Goal: Task Accomplishment & Management: Manage account settings

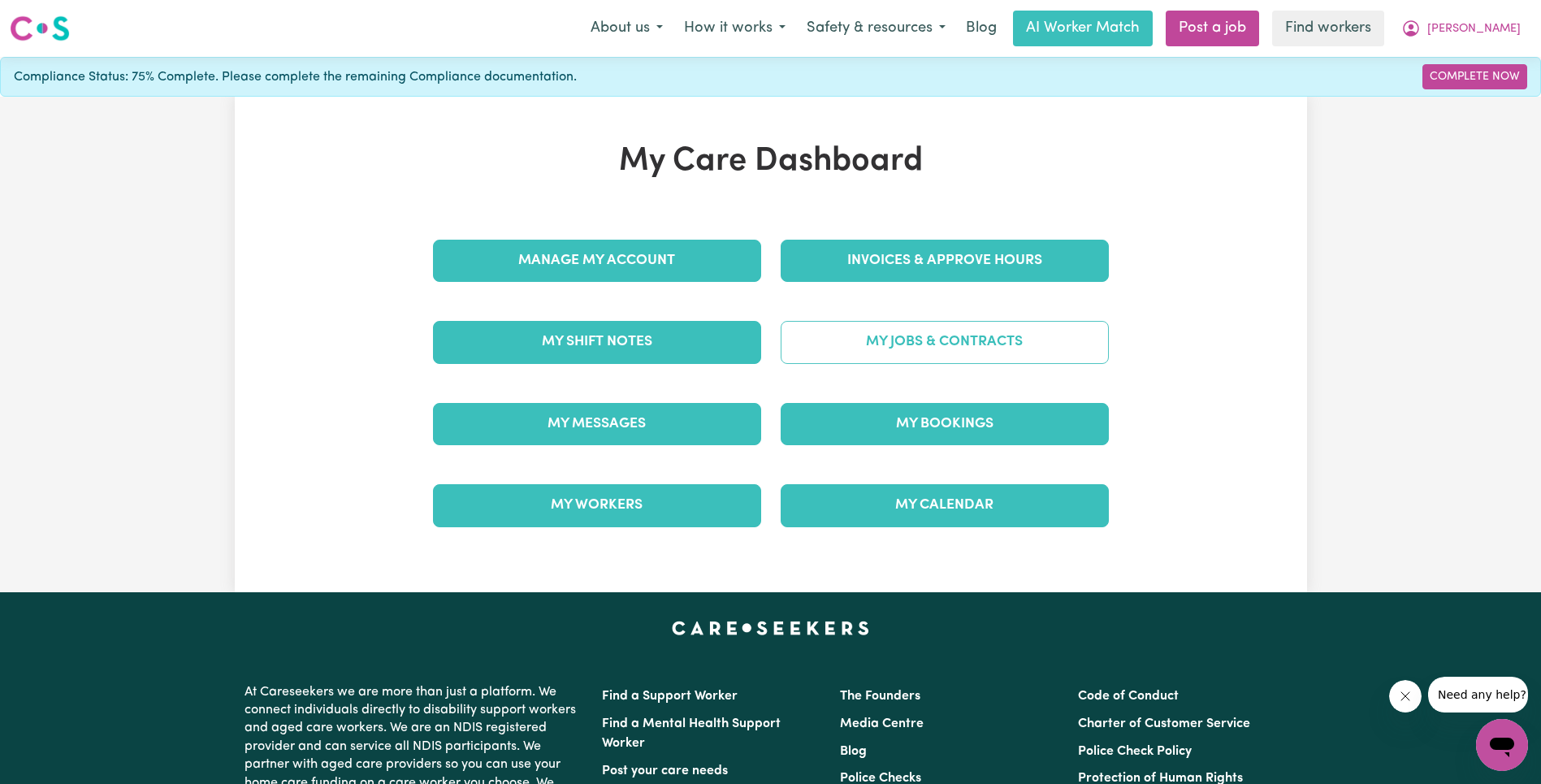
click at [903, 354] on link "My Jobs & Contracts" at bounding box center [945, 342] width 328 height 42
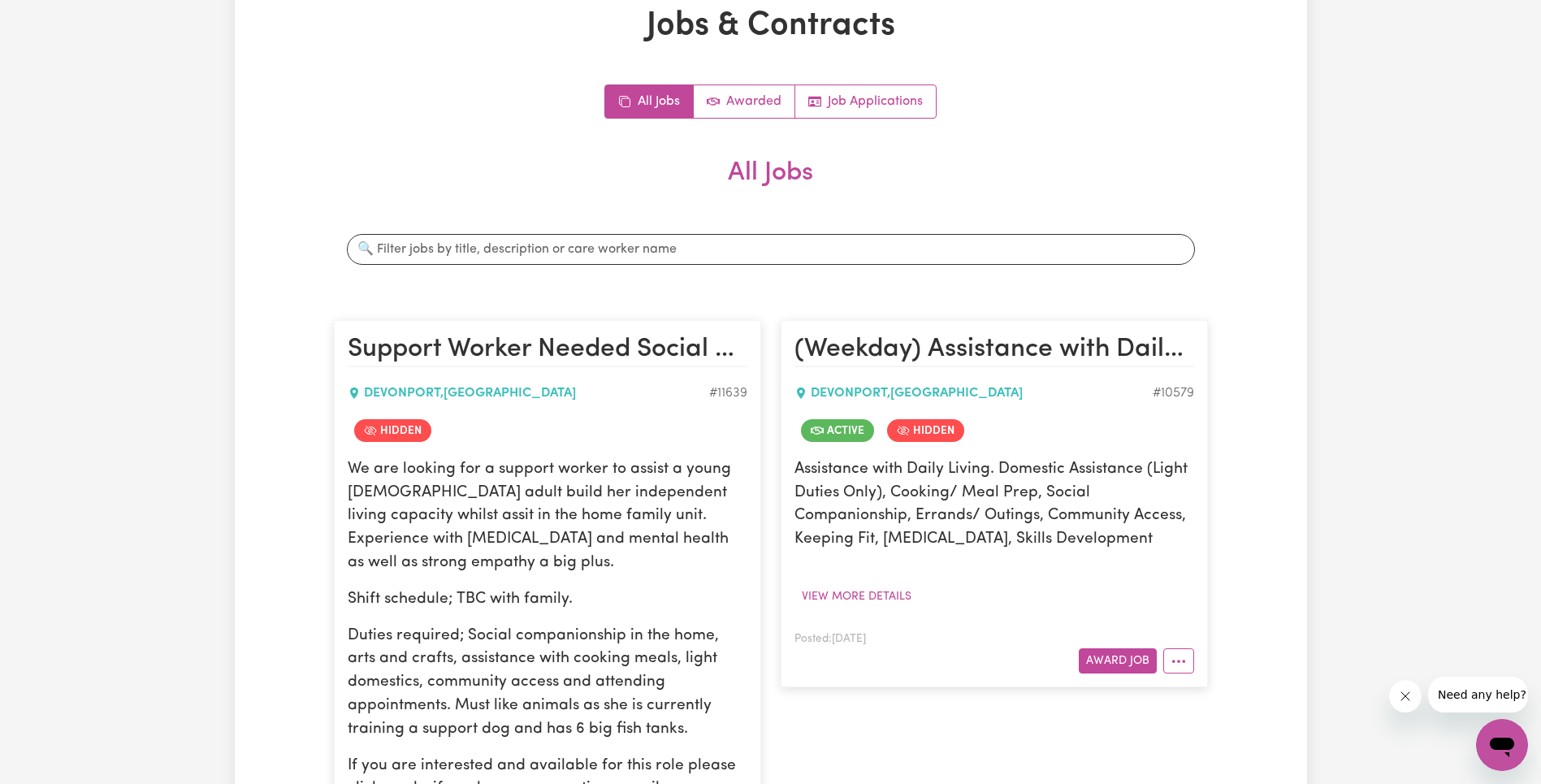
scroll to position [178, 0]
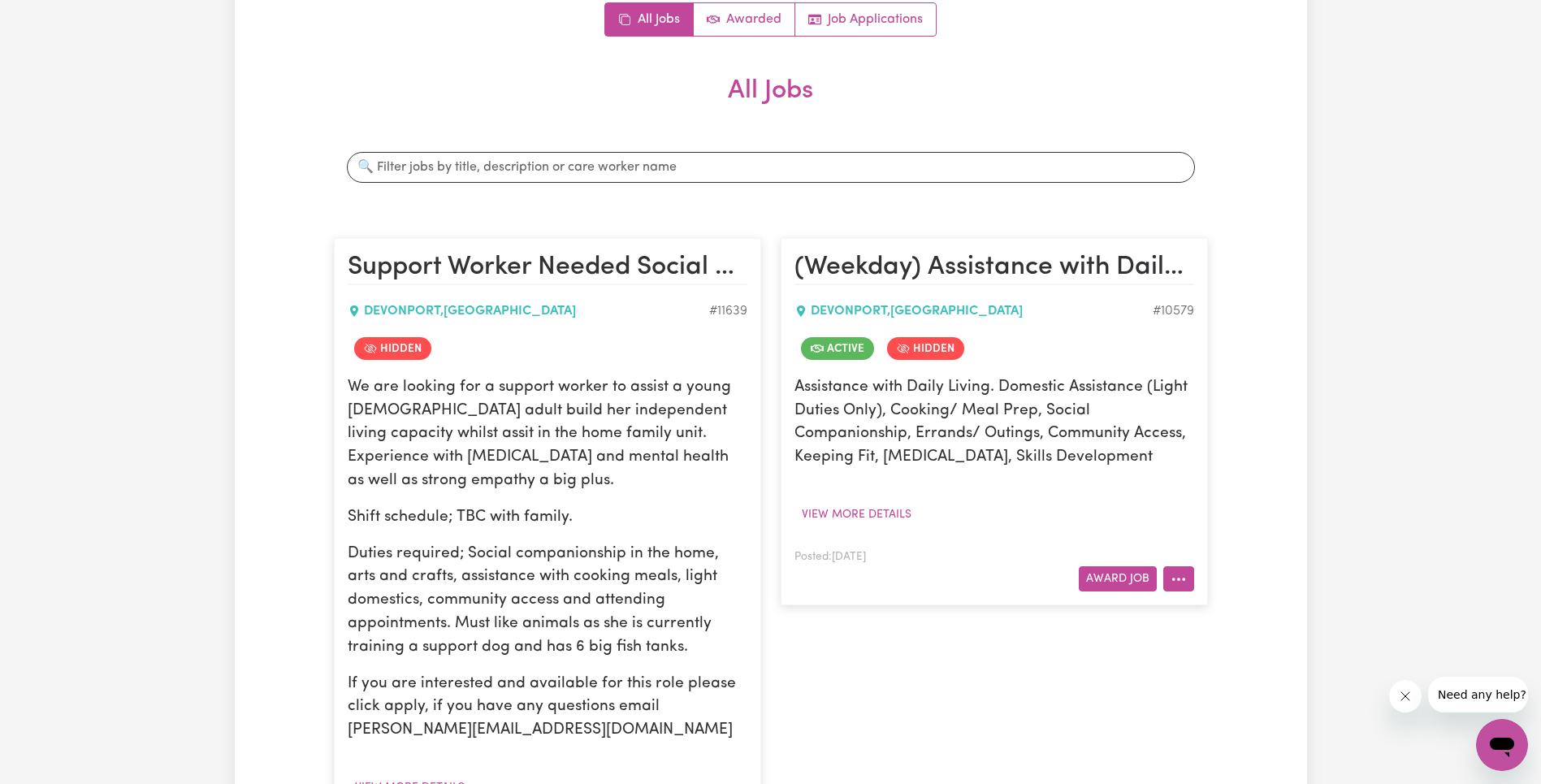
click at [1176, 574] on icon "More options" at bounding box center [1179, 579] width 16 height 16
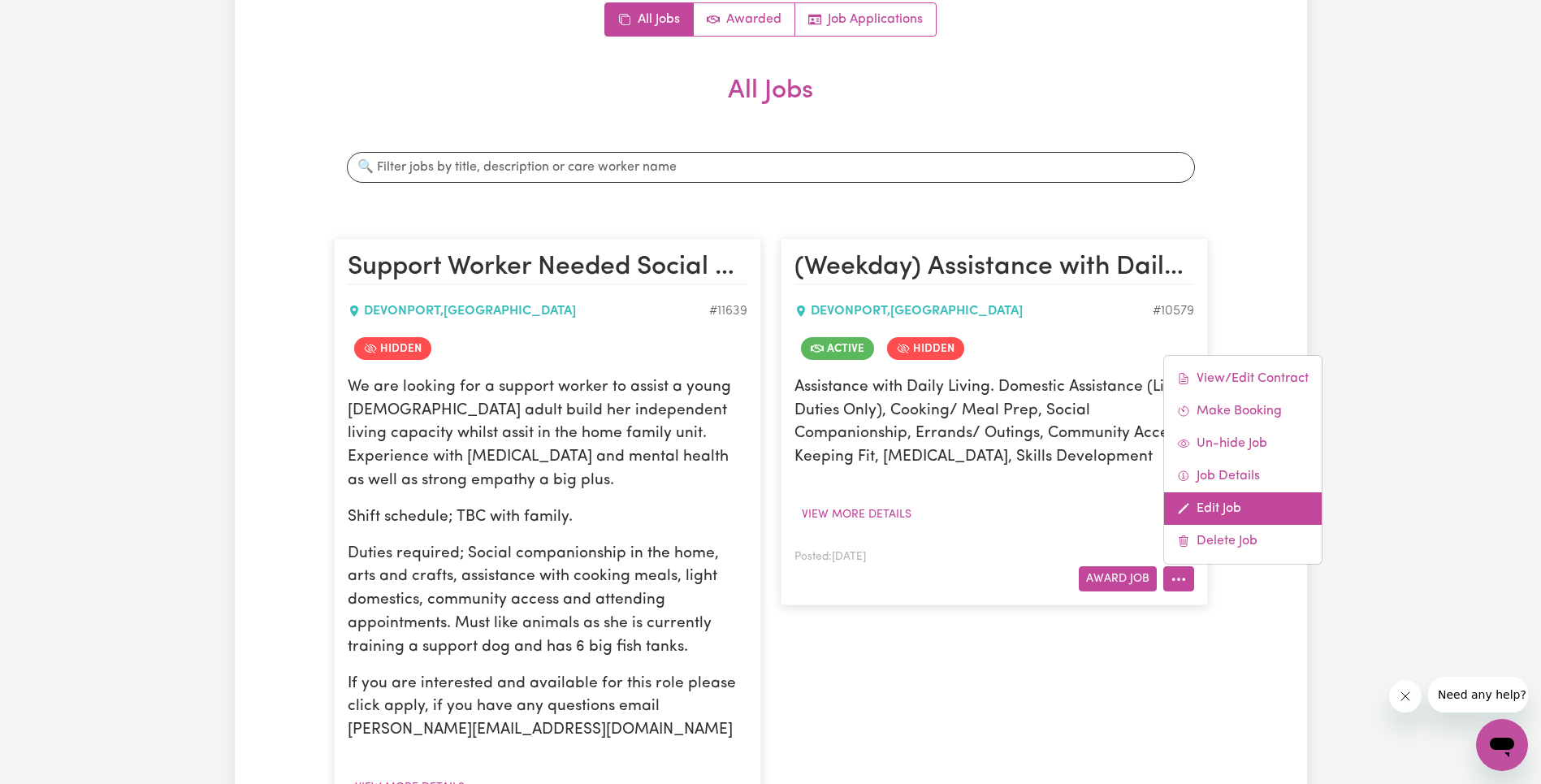
click at [1218, 512] on link "Edit Job" at bounding box center [1243, 509] width 157 height 33
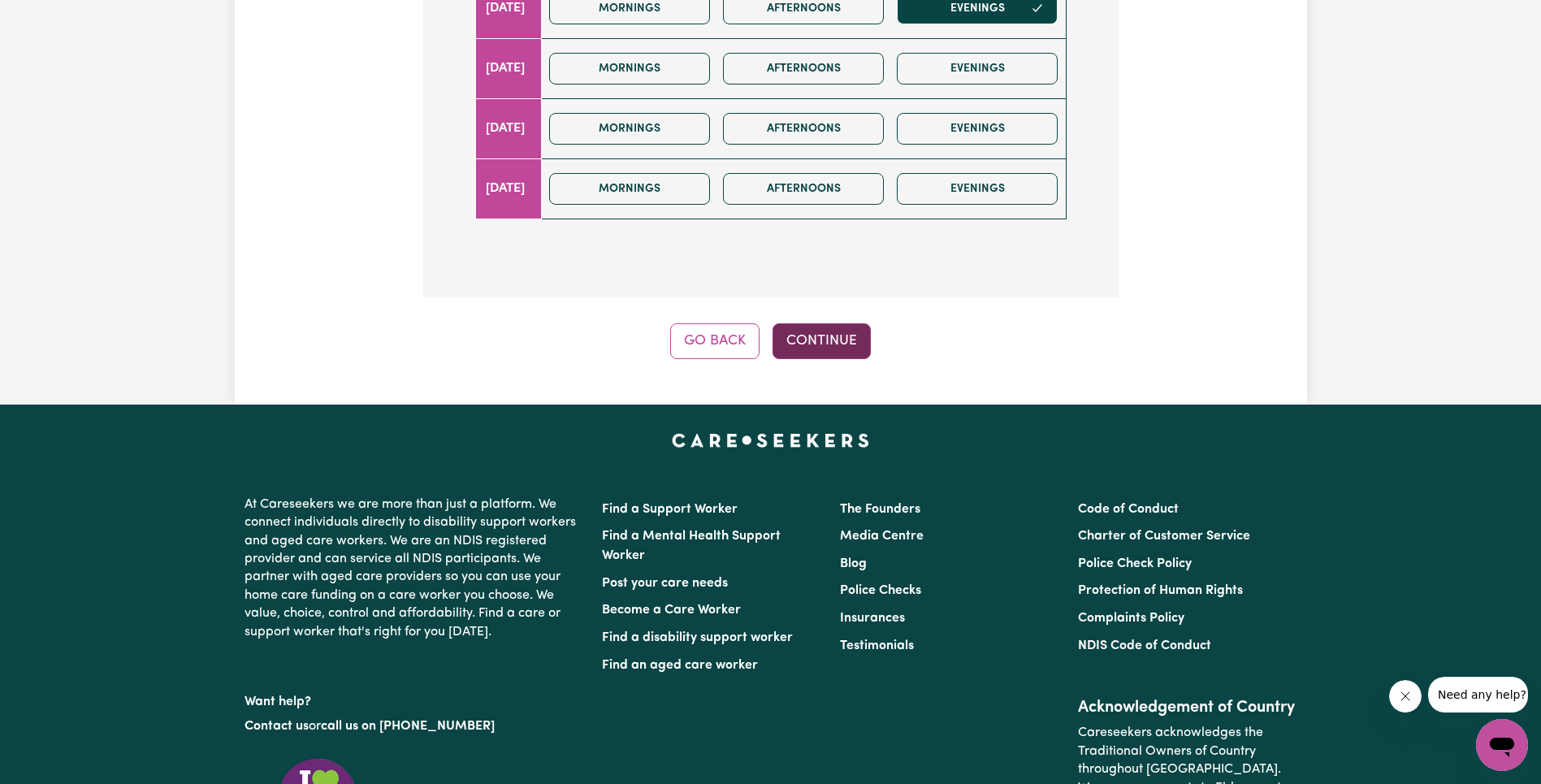
click at [859, 353] on button "Continue" at bounding box center [822, 340] width 99 height 35
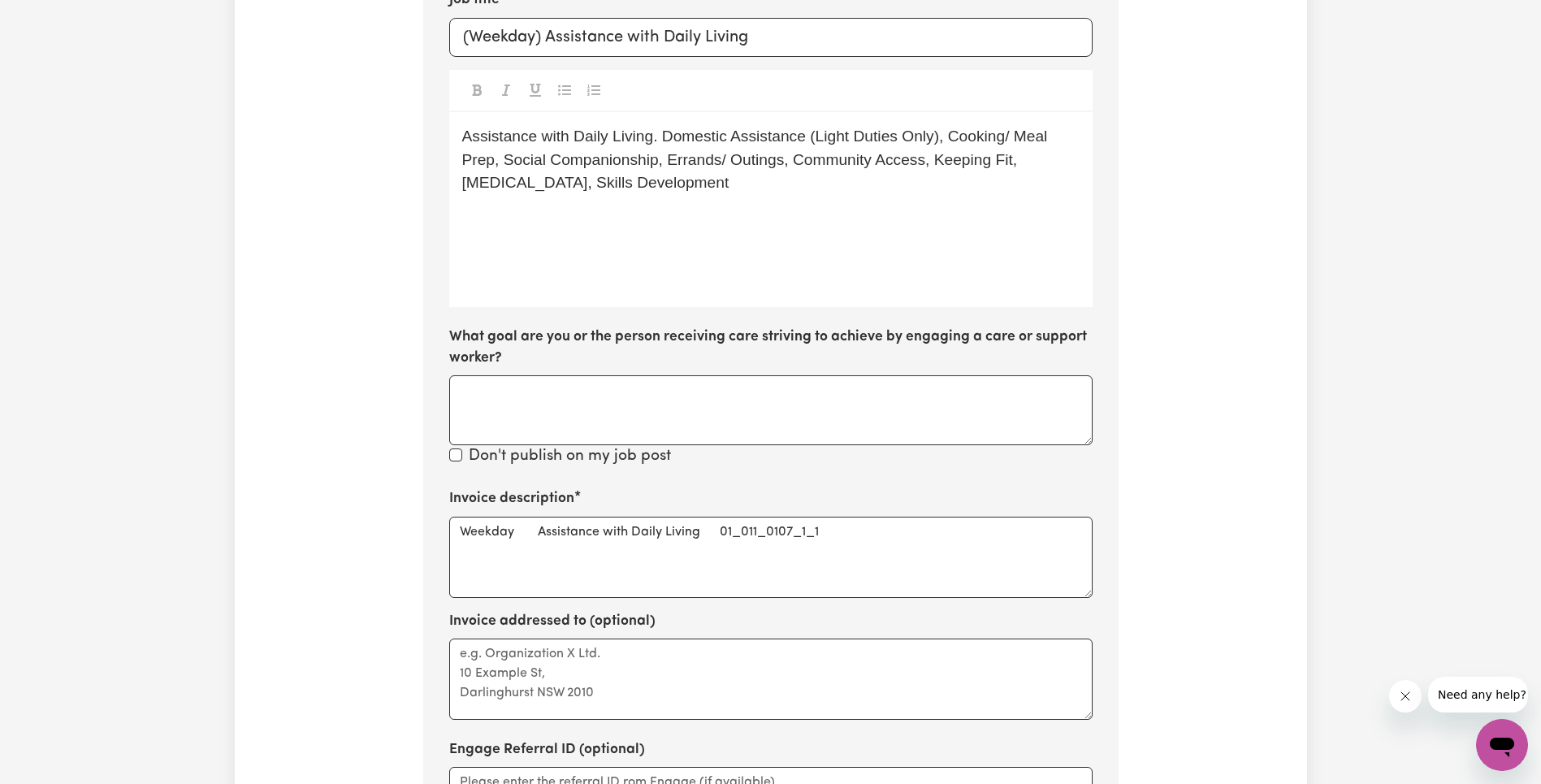
scroll to position [546, 0]
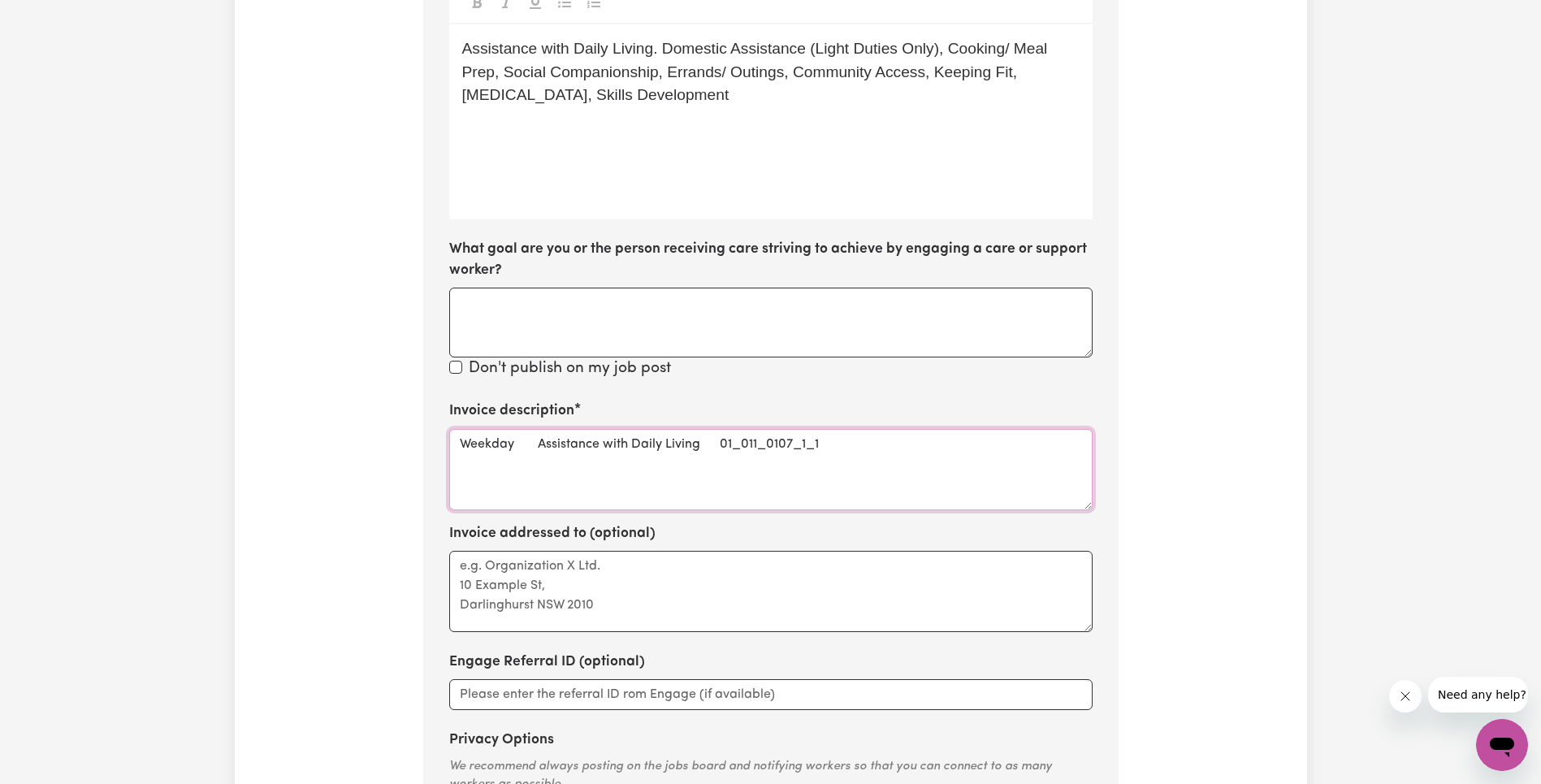
click at [802, 442] on textarea "Weekday Assistance with Daily Living 01_011_0107_1_1" at bounding box center [771, 469] width 643 height 81
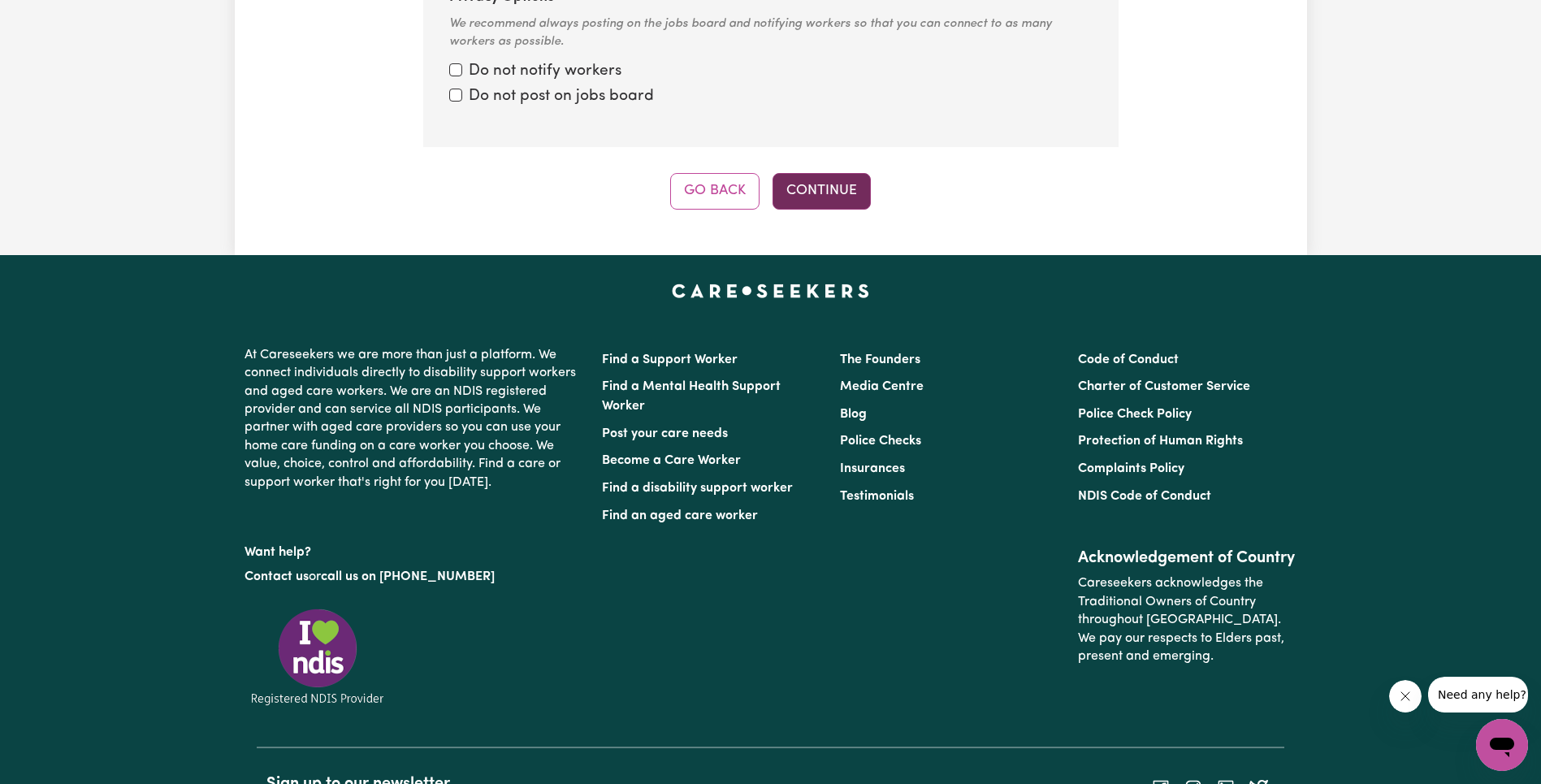
type textarea "Weekday Assistance with Daily Living"
click at [848, 201] on button "Continue" at bounding box center [822, 190] width 99 height 35
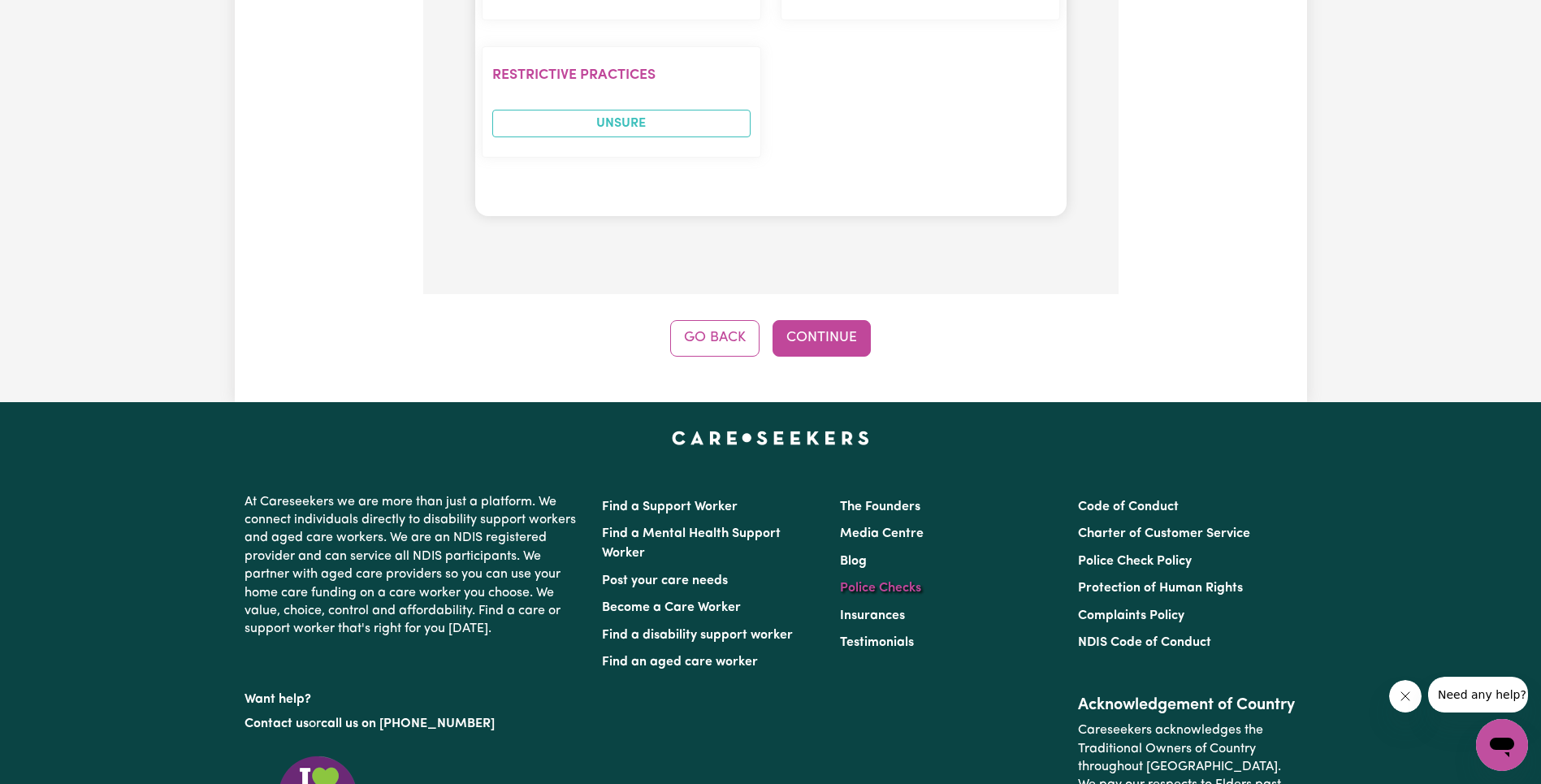
scroll to position [2248, 0]
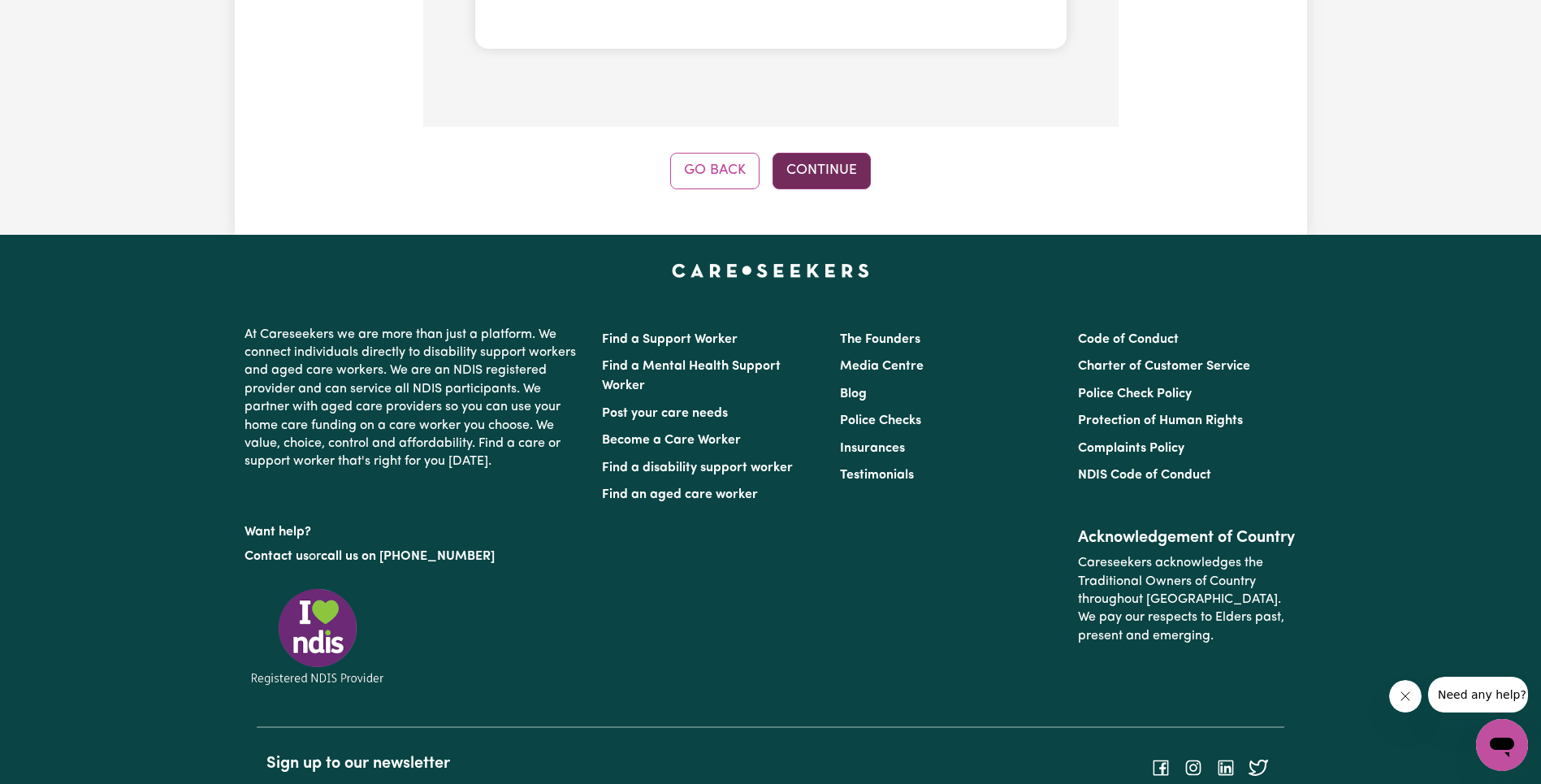
click at [819, 172] on button "Continue" at bounding box center [822, 170] width 99 height 35
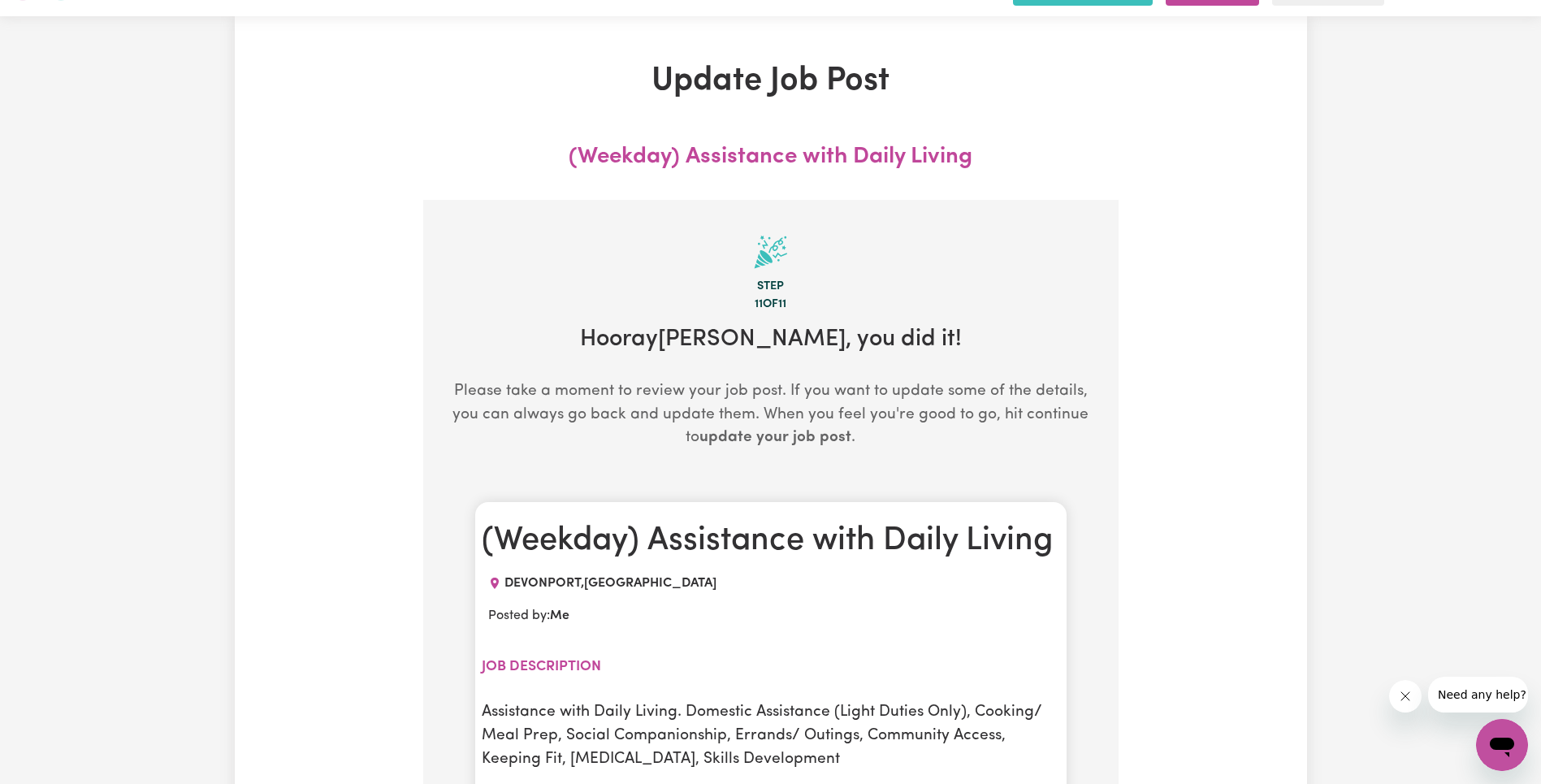
scroll to position [0, 0]
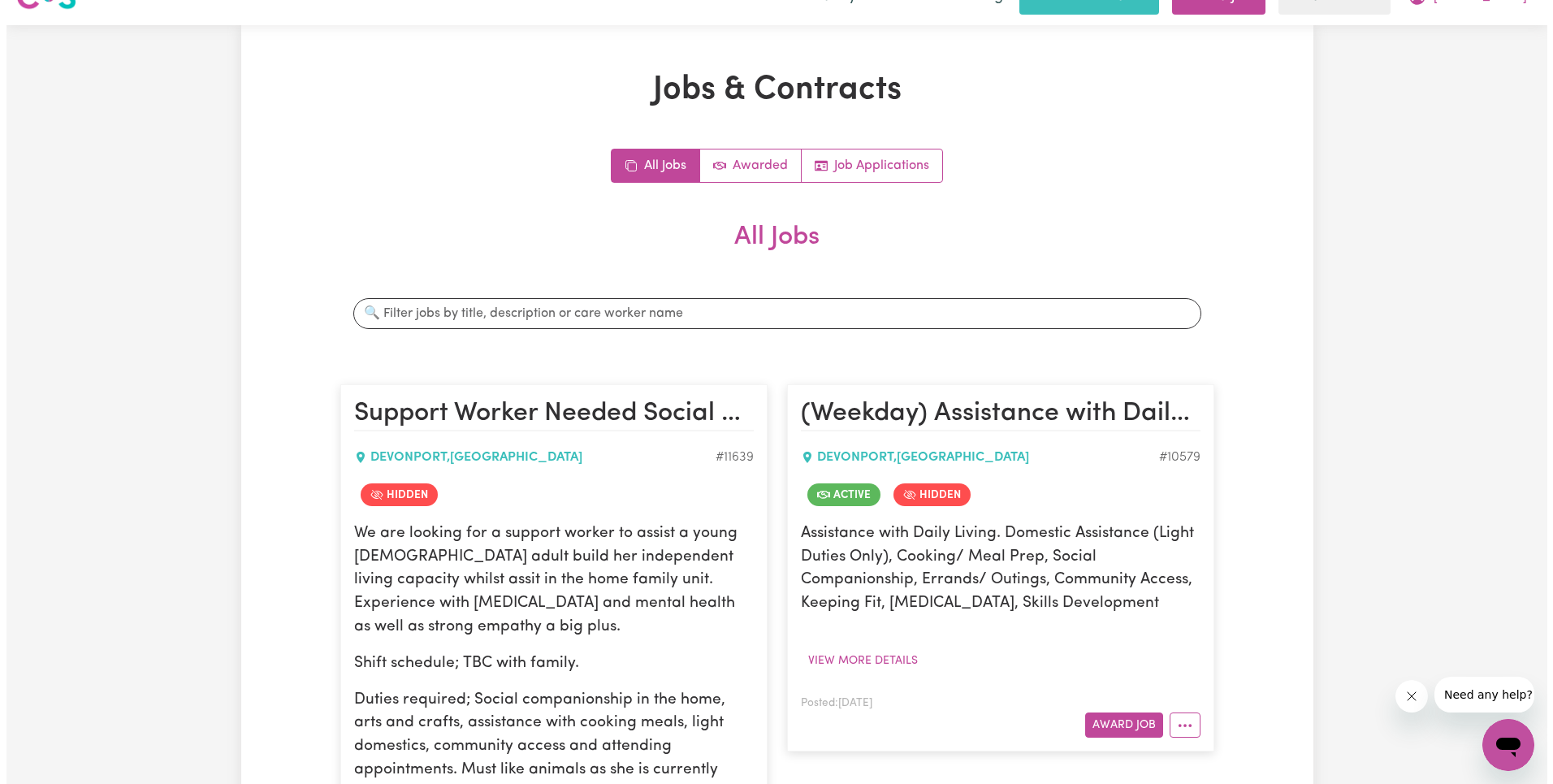
scroll to position [125, 0]
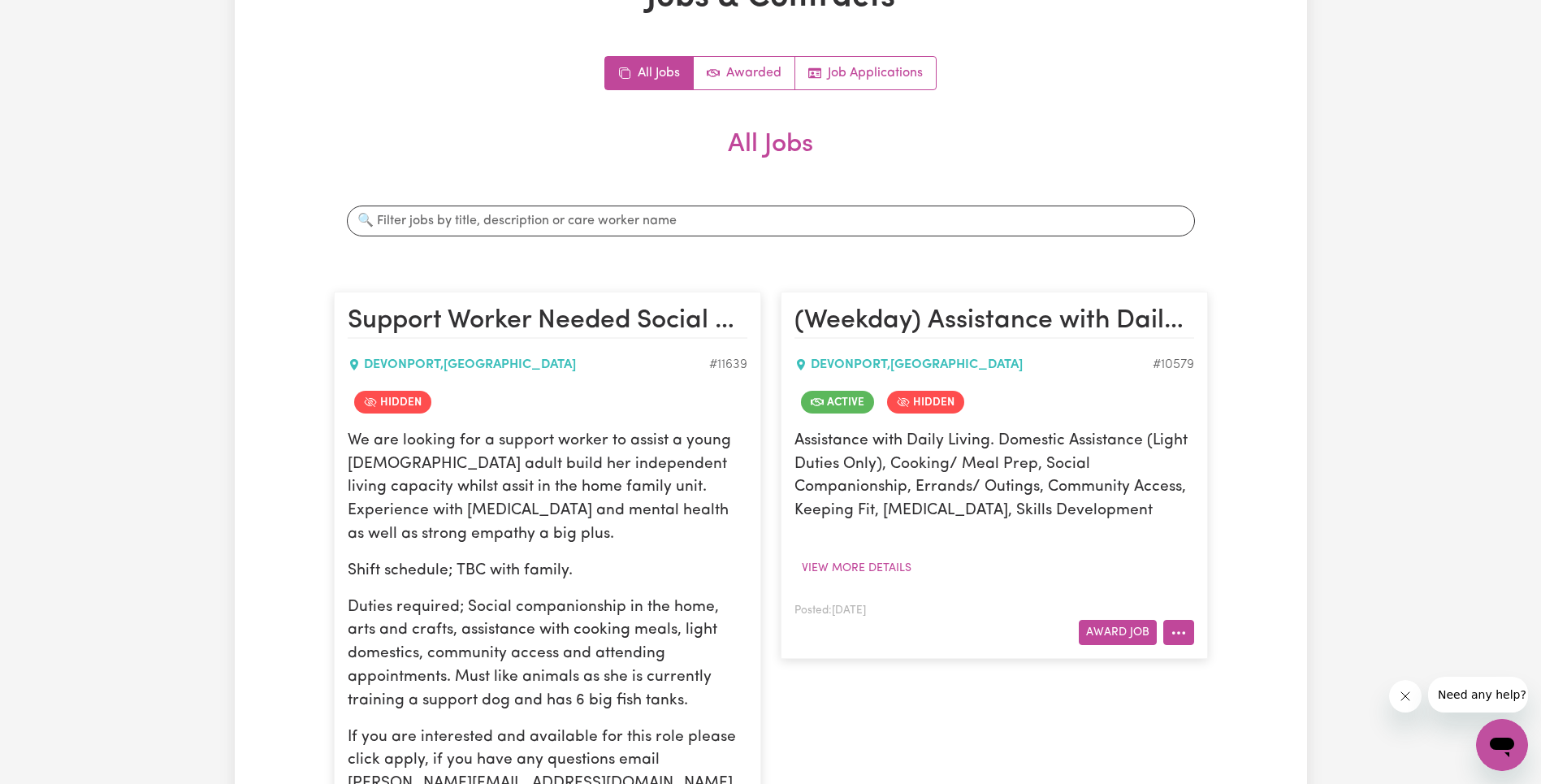
click at [1168, 634] on button "More options" at bounding box center [1179, 633] width 31 height 25
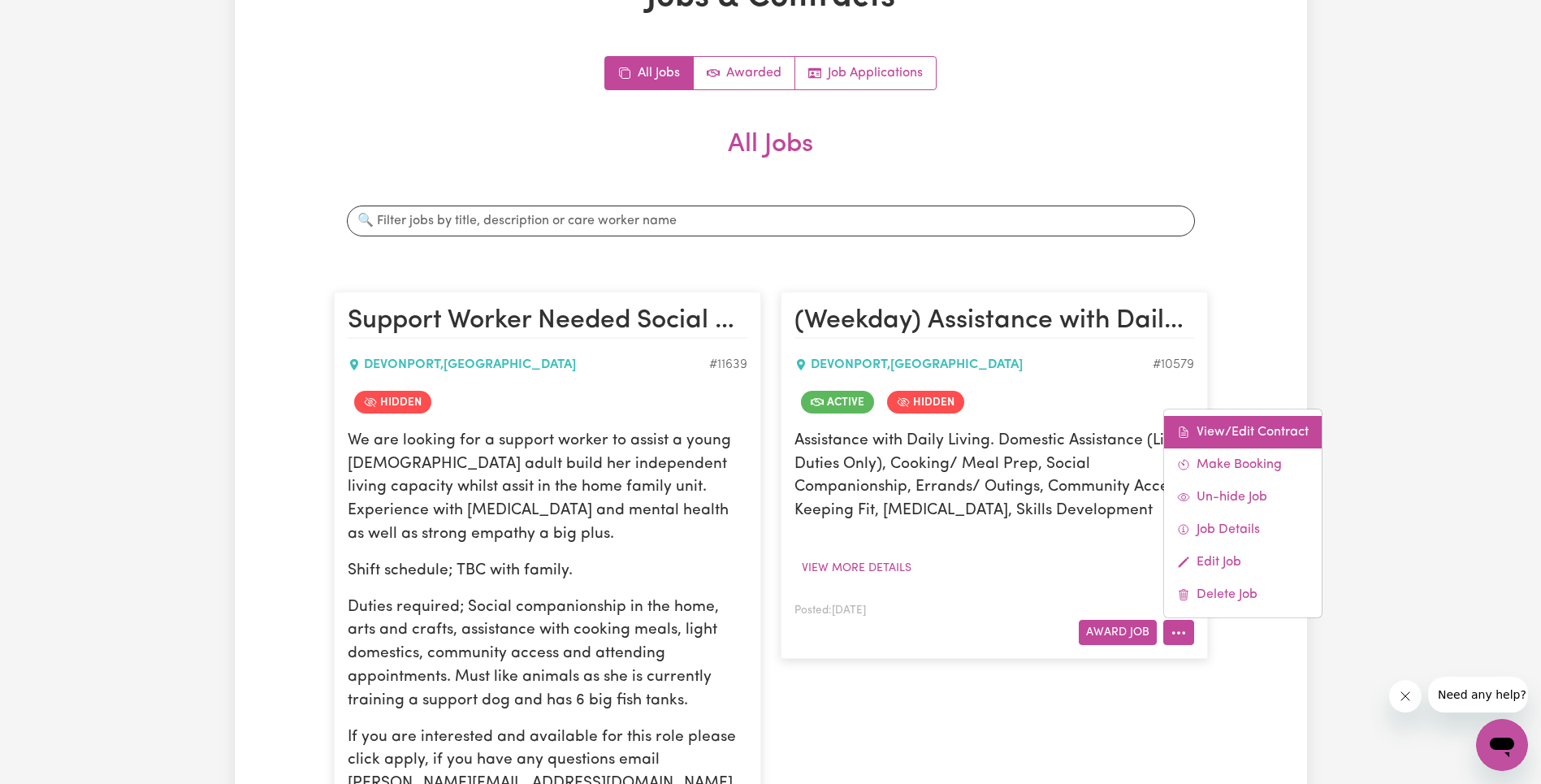
click at [1209, 436] on link "View/Edit Contract" at bounding box center [1243, 432] width 157 height 33
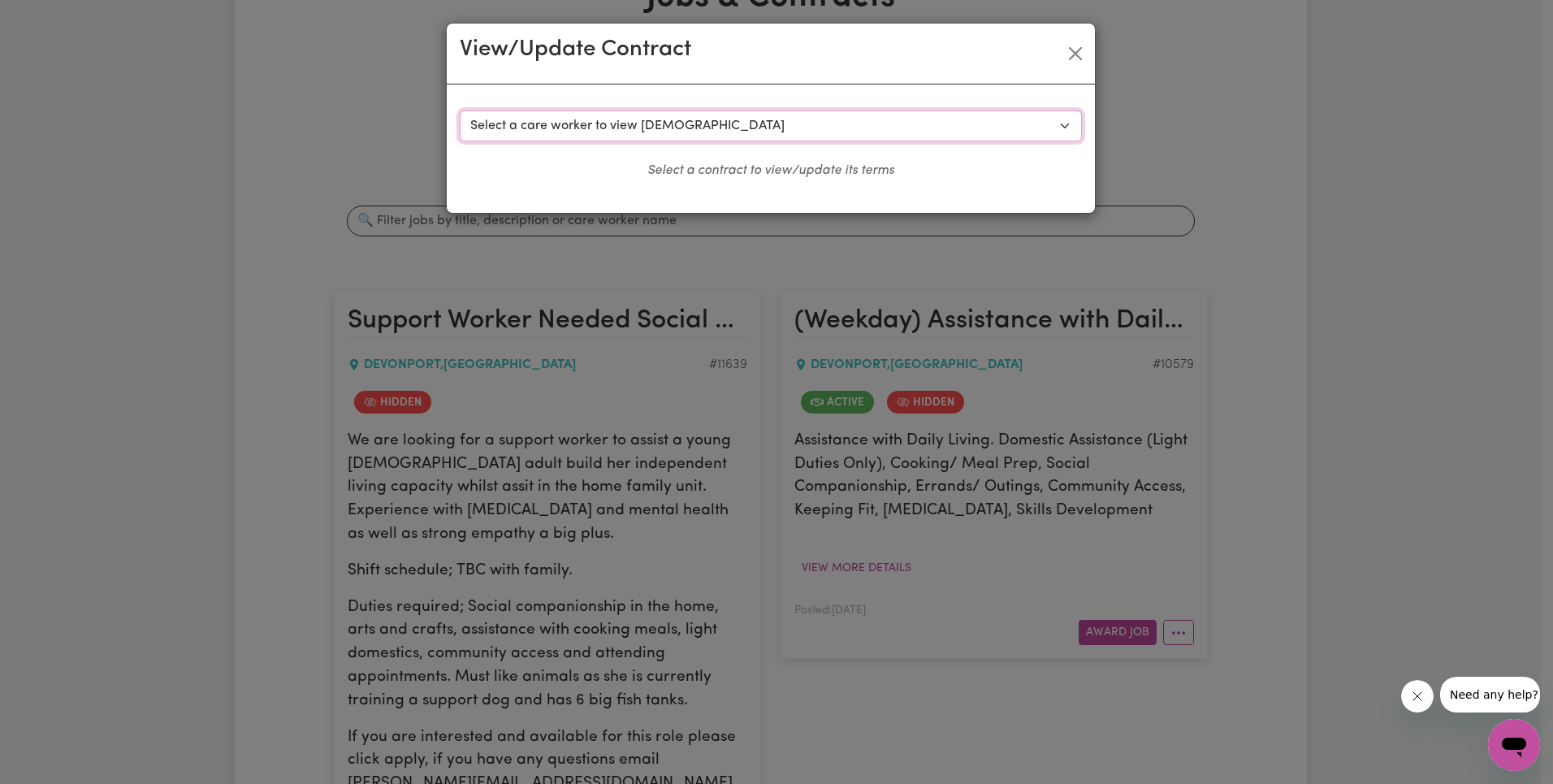
click at [700, 123] on select "Select a care worker to view [DEMOGRAPHIC_DATA] #8035 - [PERSON_NAME] (contract…" at bounding box center [771, 126] width 622 height 31
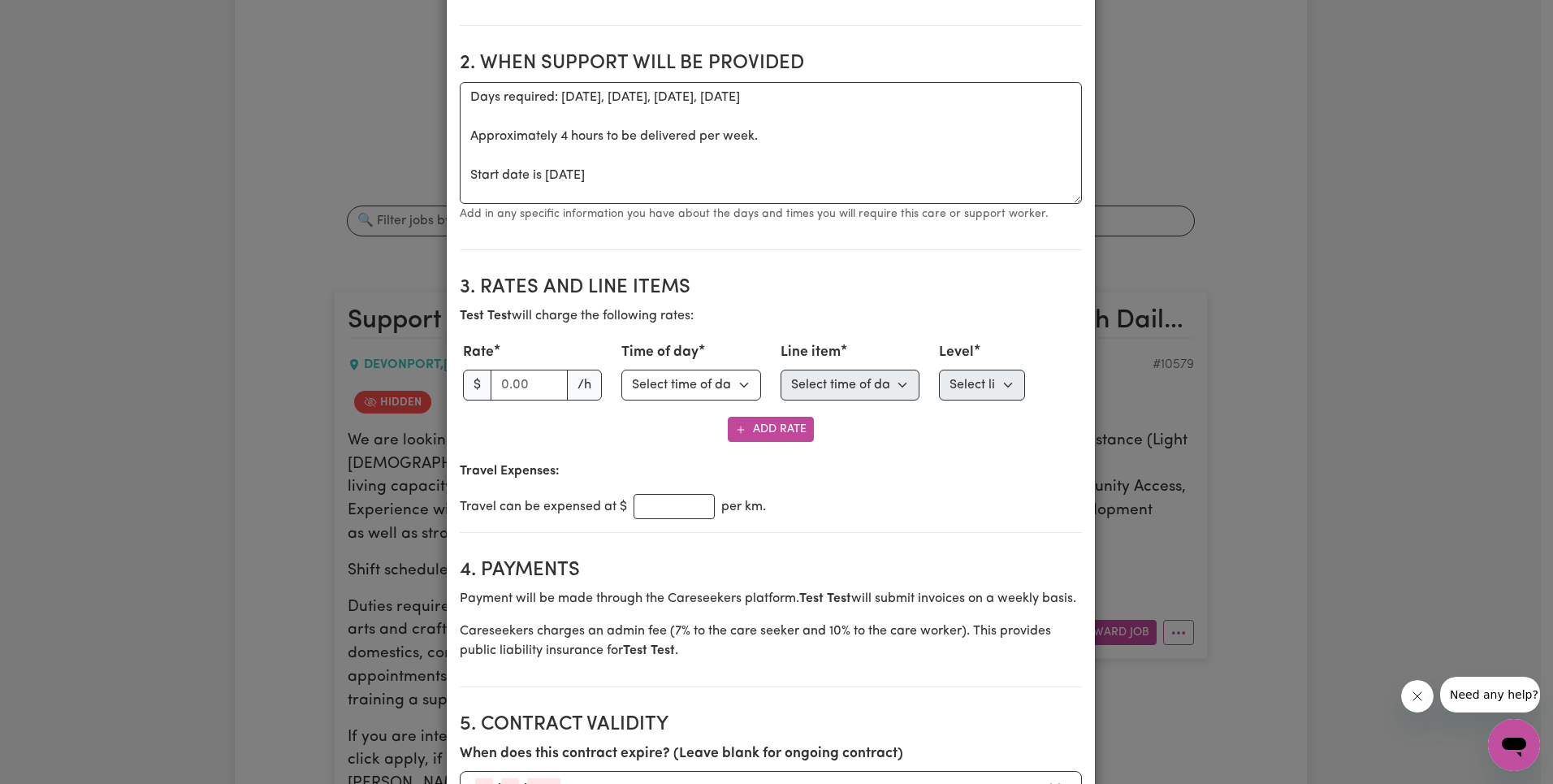
scroll to position [0, 0]
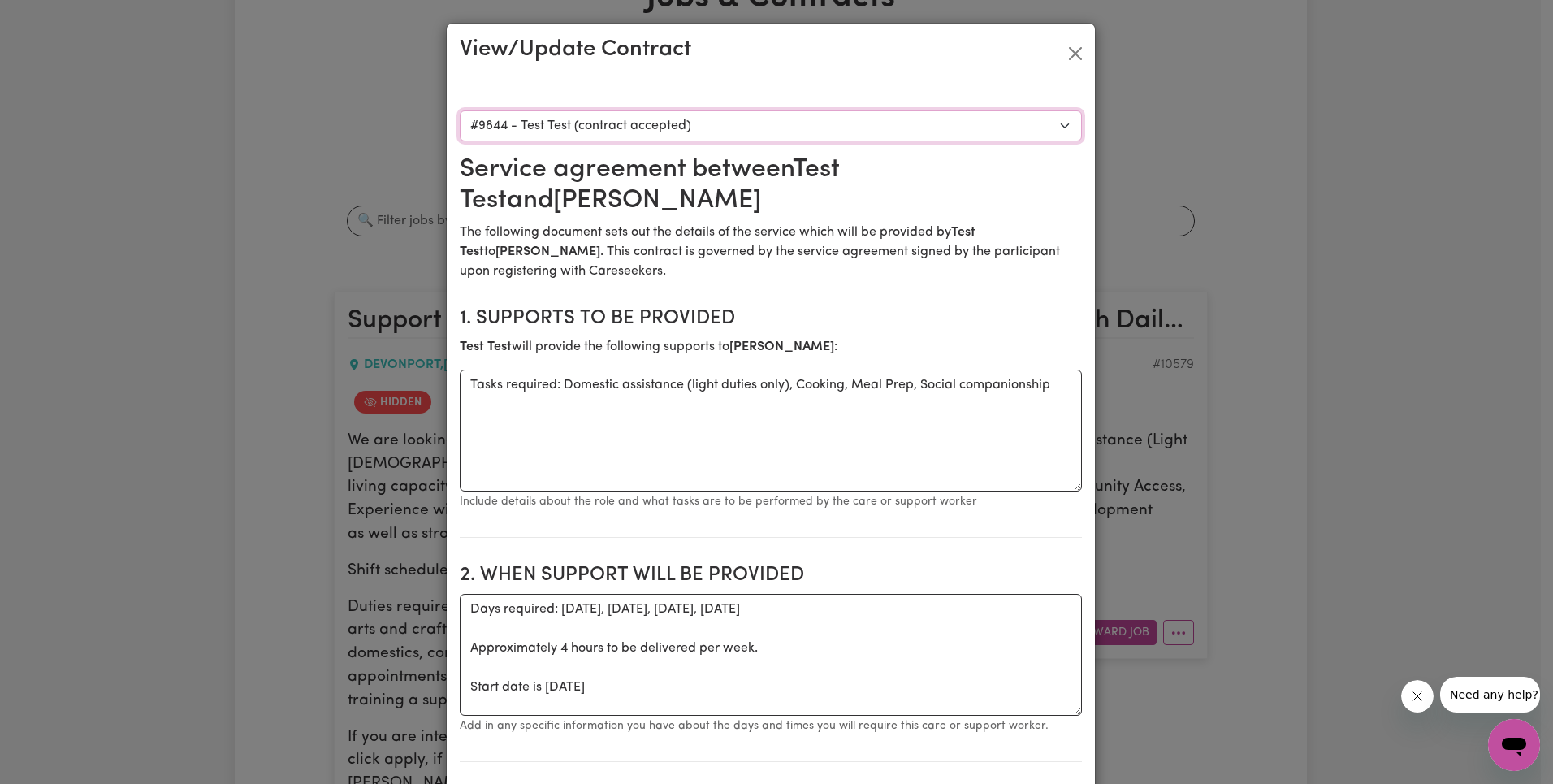
click at [727, 122] on select "Select a care worker to view [DEMOGRAPHIC_DATA] #8035 - [PERSON_NAME] (contract…" at bounding box center [771, 126] width 622 height 31
select select "9458"
type textarea "Tasks required: Assistance with Daily Living"
type textarea "[DATE] 1.5hrs"
type input "[PERSON_NAME]"
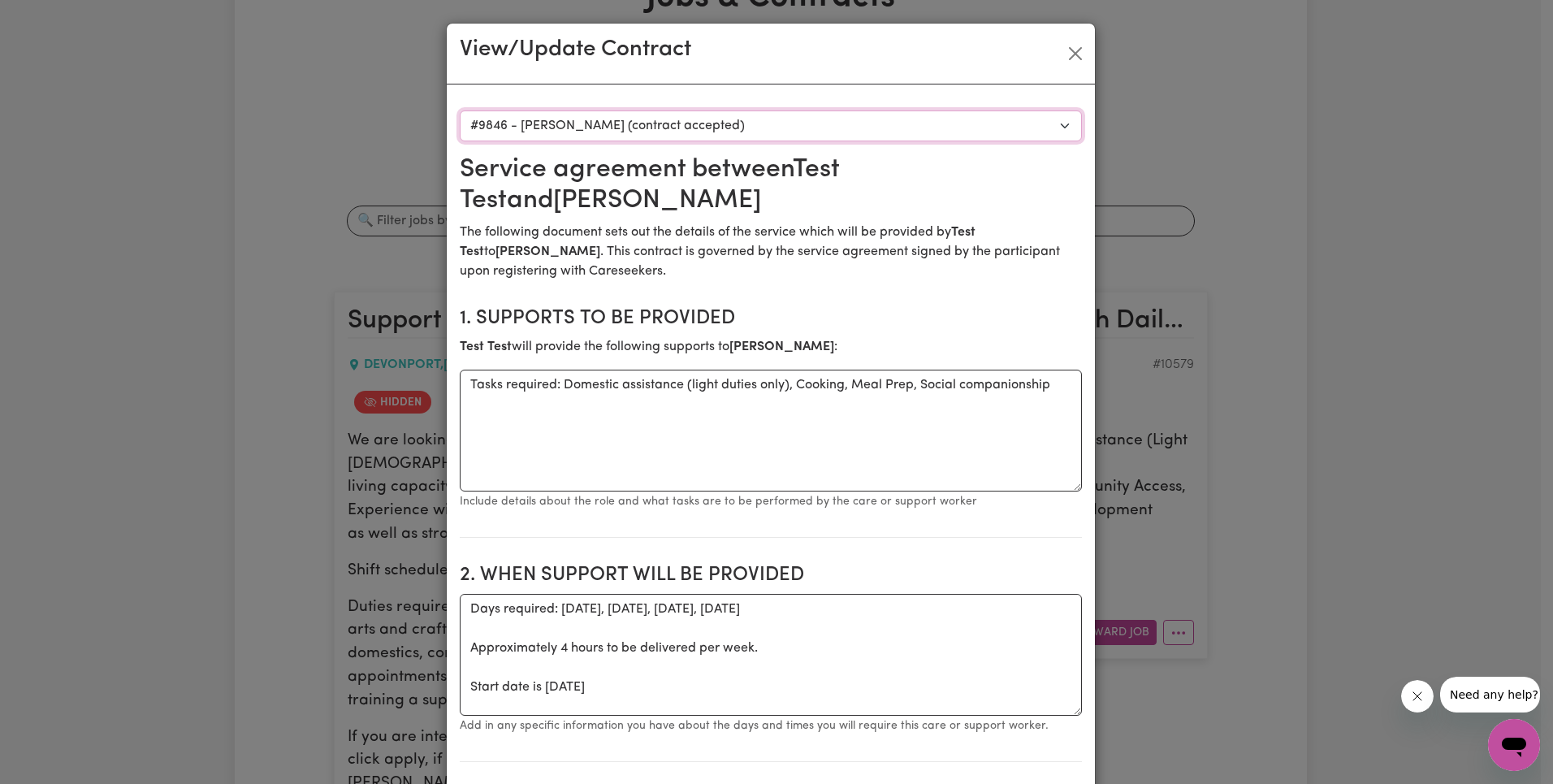
type input "Mother/Nominee"
type input "0417482398"
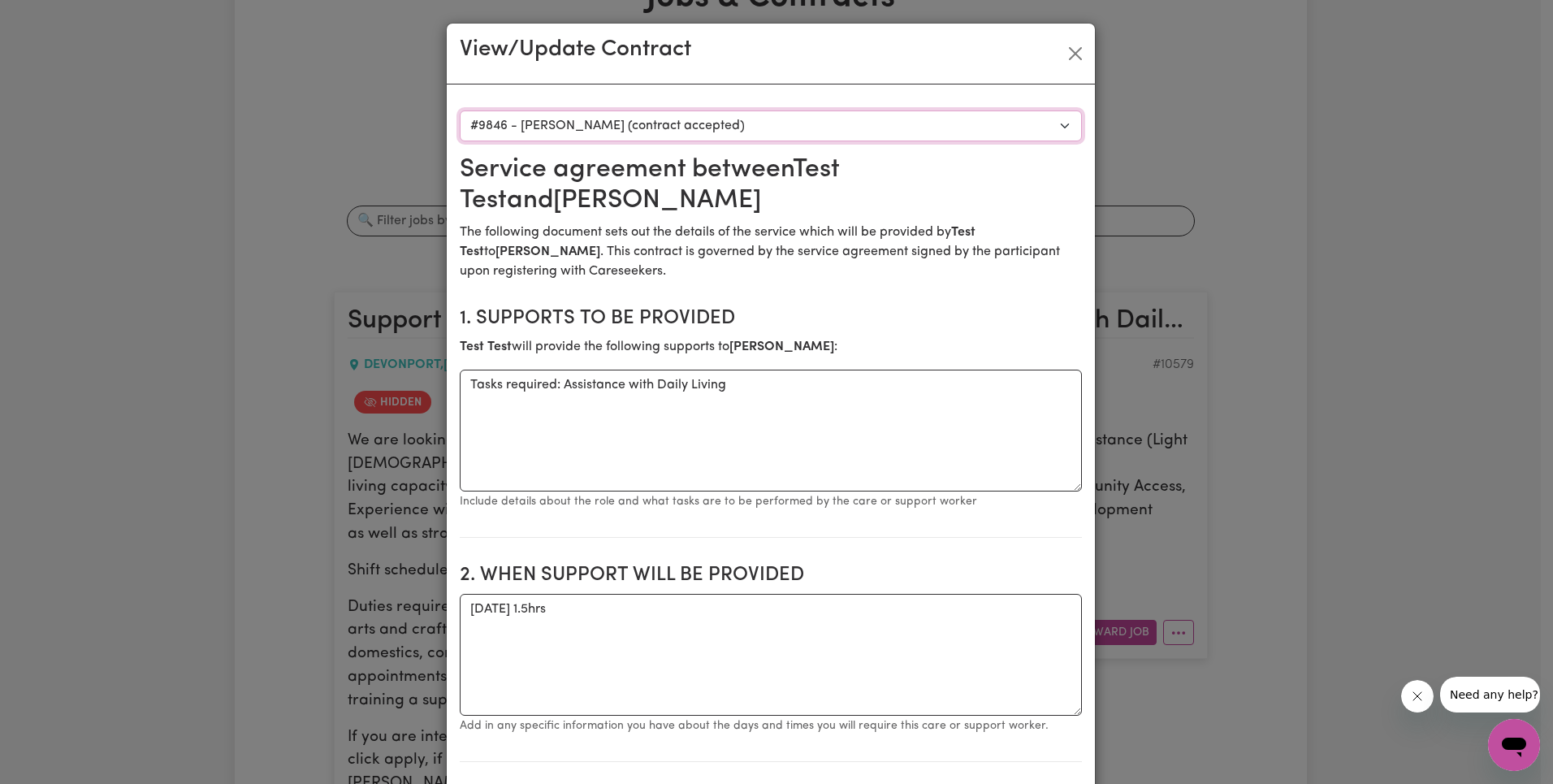
select select "WEEKDAY_DAYTIME"
select select "ASSISTANCE_SELF_CARE"
select select "ONE"
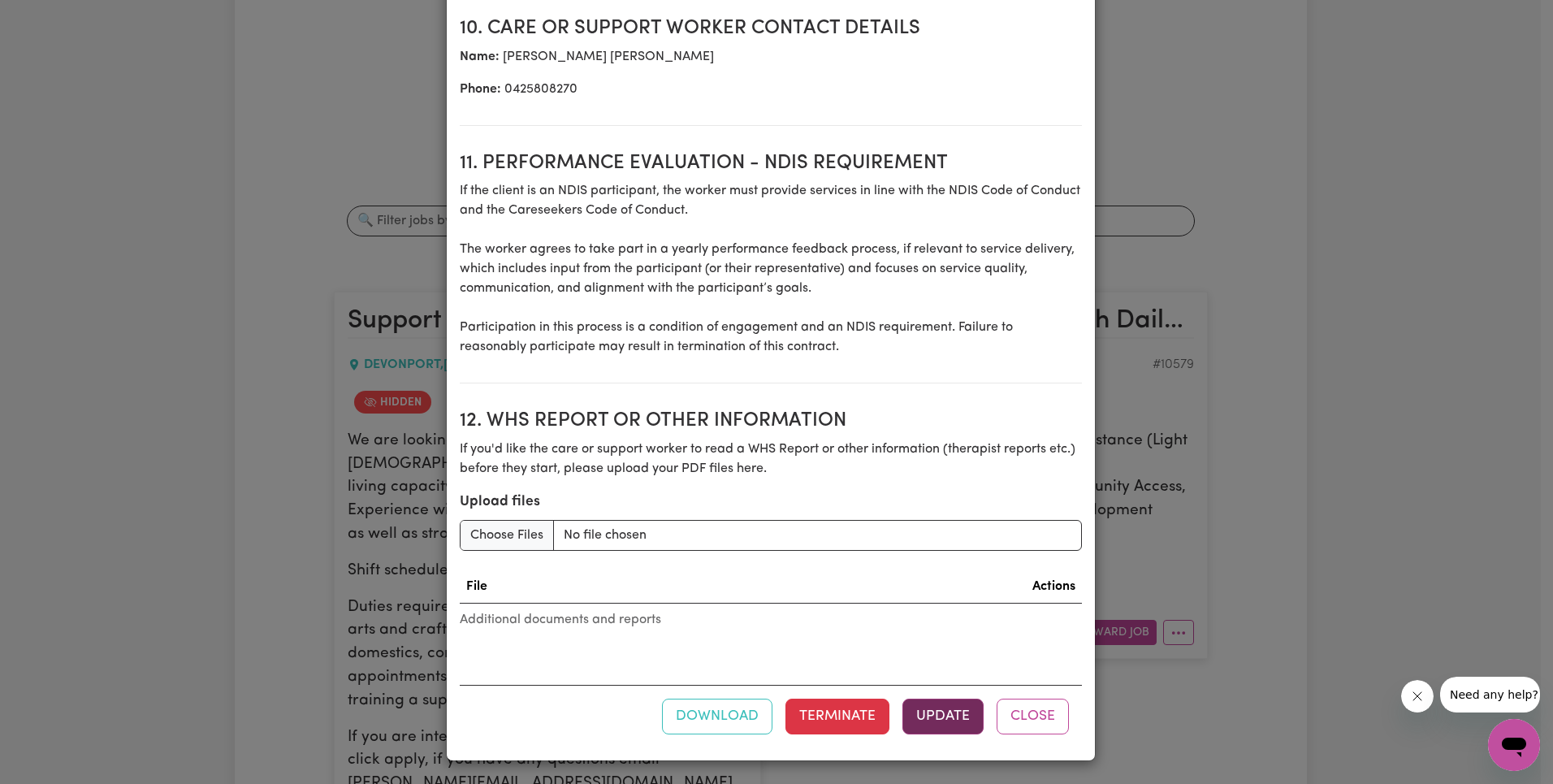
click at [948, 726] on button "Update" at bounding box center [942, 716] width 81 height 35
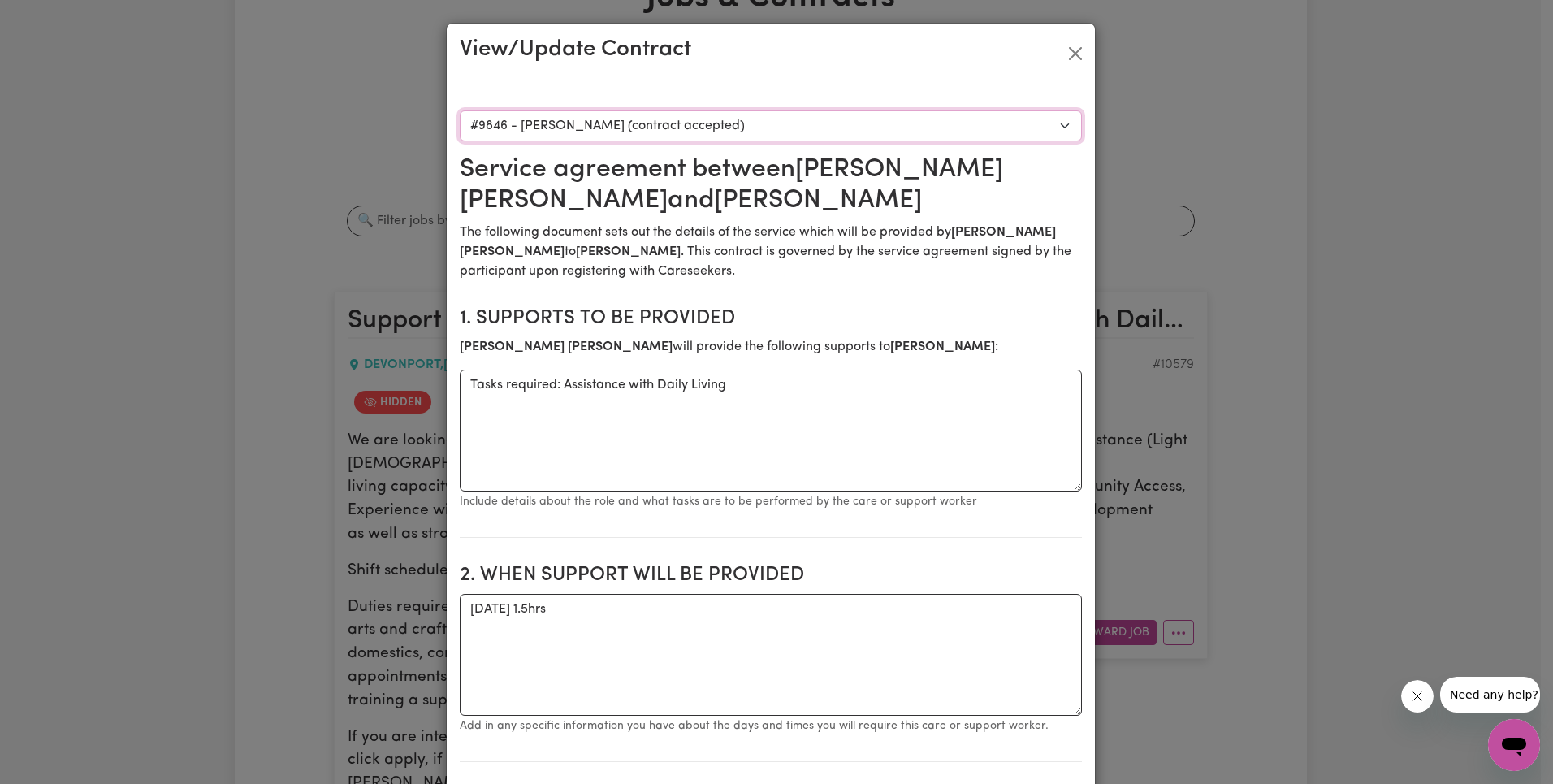
click at [763, 129] on select "Select a care worker to view [DEMOGRAPHIC_DATA] #8035 - [PERSON_NAME] (contract…" at bounding box center [771, 126] width 622 height 31
select select "9461"
type textarea "Assistance with Daily Living"
type textarea "[DATE] 1hr"
type input "62.37"
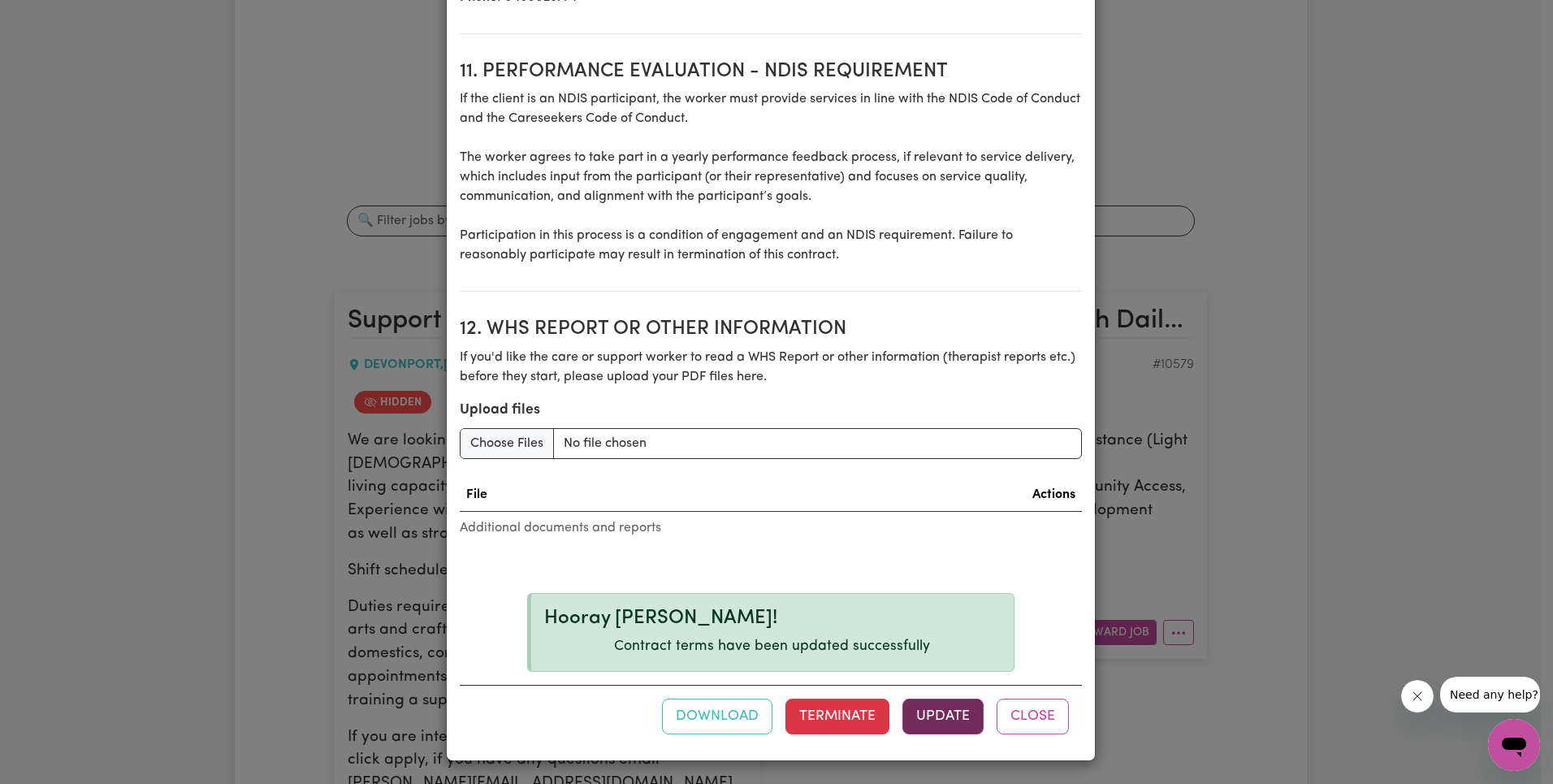
scroll to position [2093, 0]
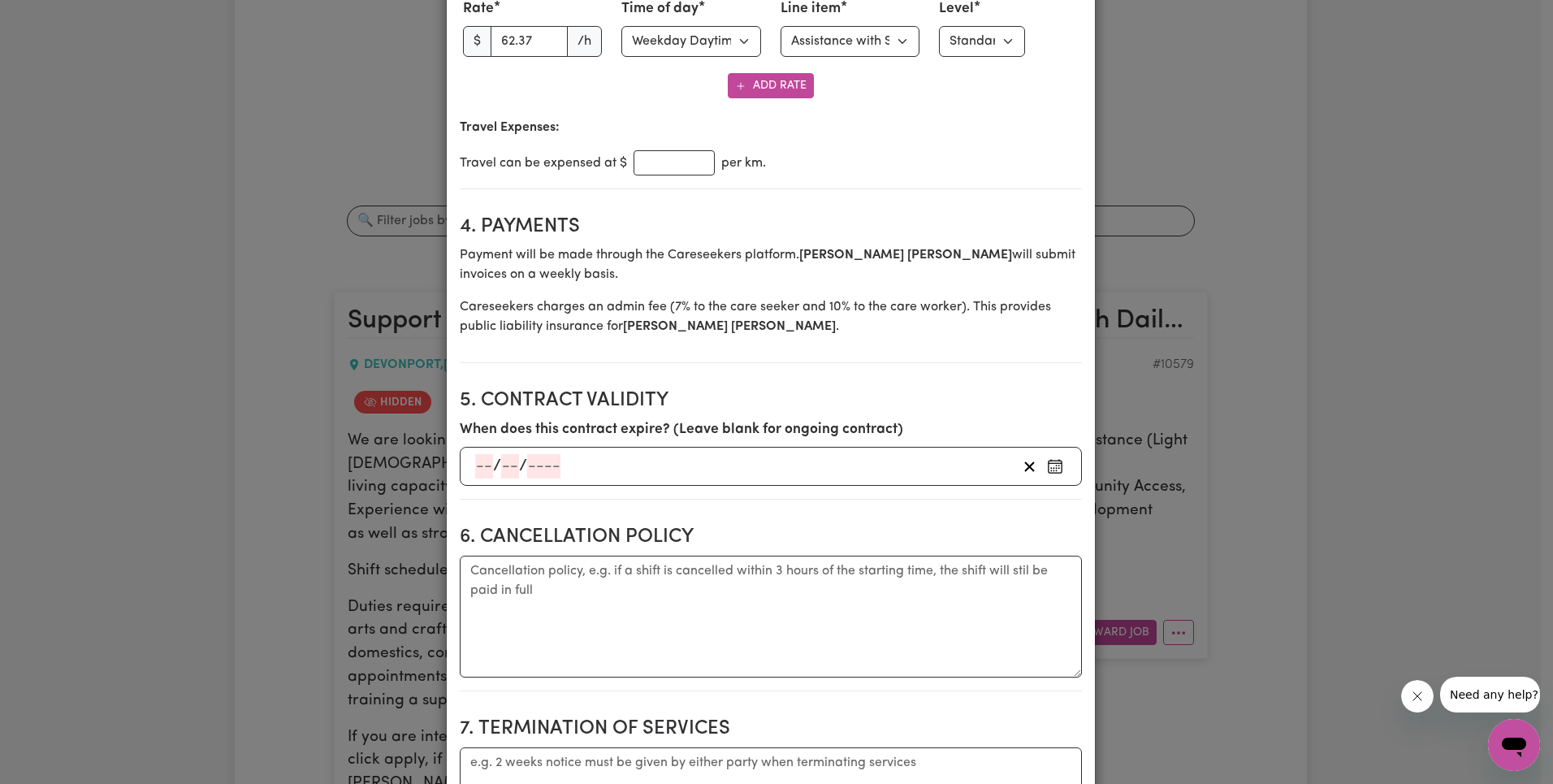
scroll to position [0, 0]
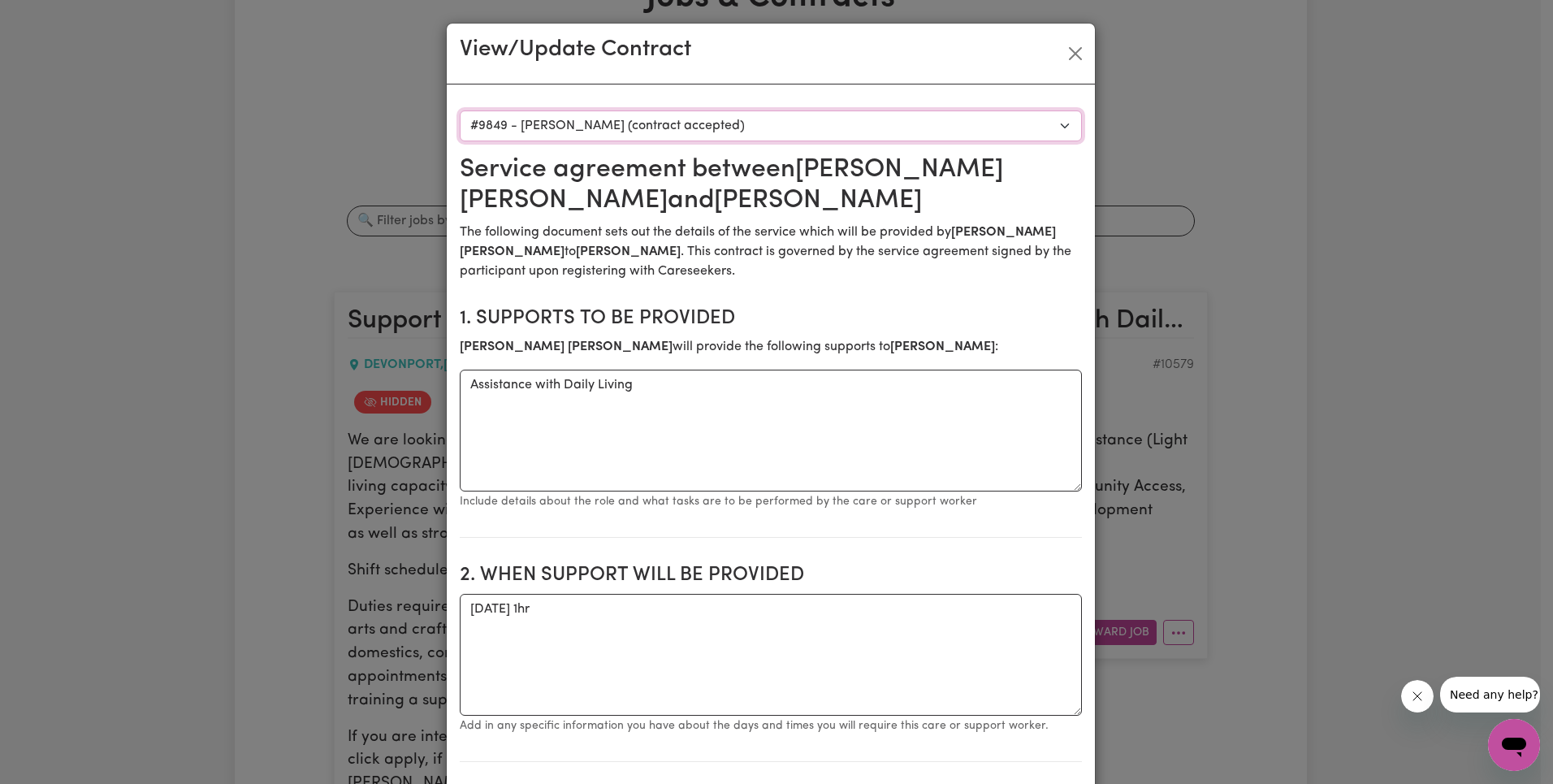
click at [784, 120] on select "Select a care worker to view [DEMOGRAPHIC_DATA] #8035 - [PERSON_NAME] (contract…" at bounding box center [771, 126] width 622 height 31
select select "9465"
type textarea "[DATE] 1.5hrs [DATE] 1.5hrs [DATE] 1.5hrs"
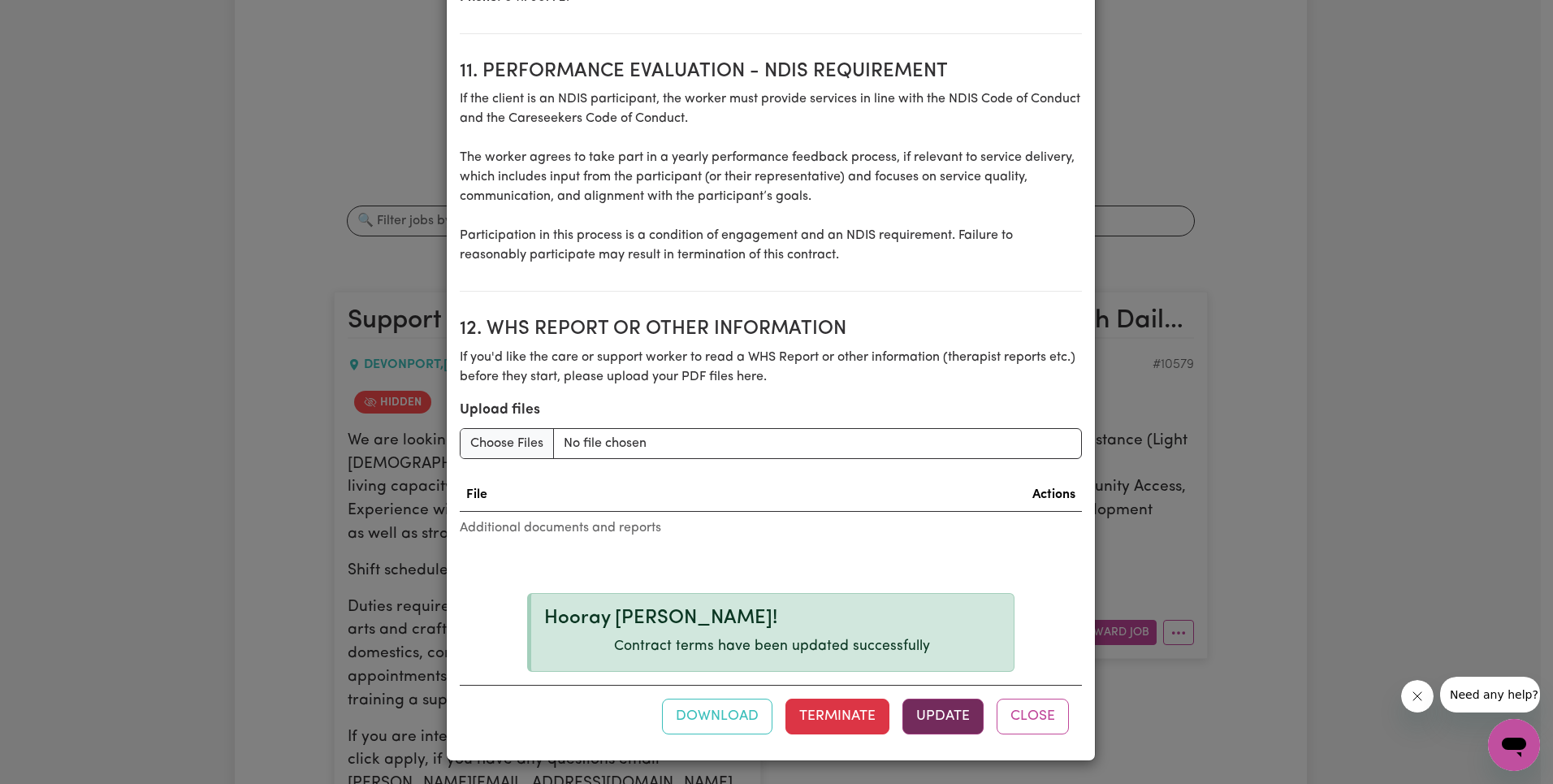
click at [943, 705] on button "Update" at bounding box center [942, 716] width 81 height 35
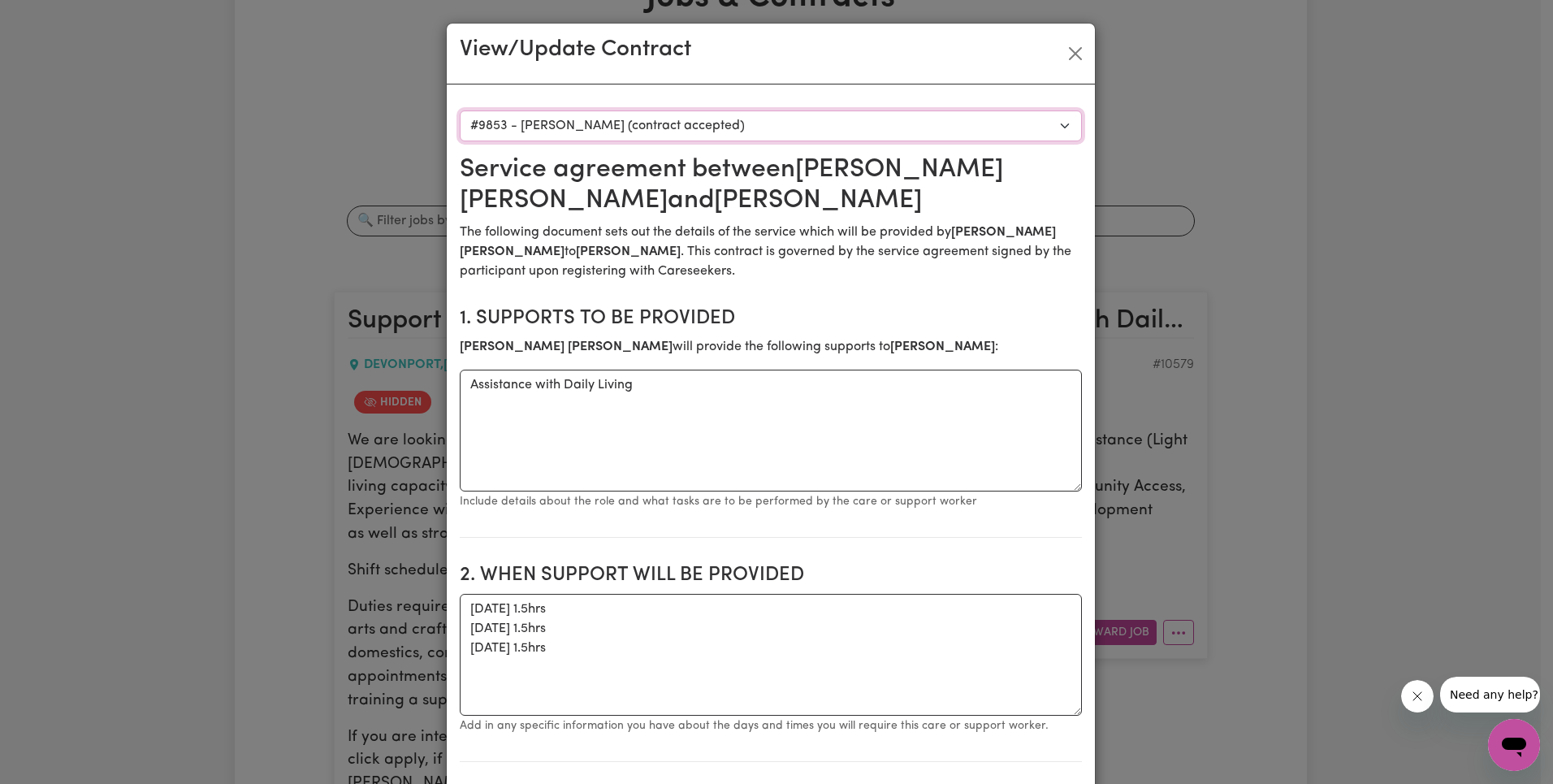
click at [786, 129] on select "Select a care worker to view [DEMOGRAPHIC_DATA] #8035 - [PERSON_NAME] (contract…" at bounding box center [771, 126] width 622 height 31
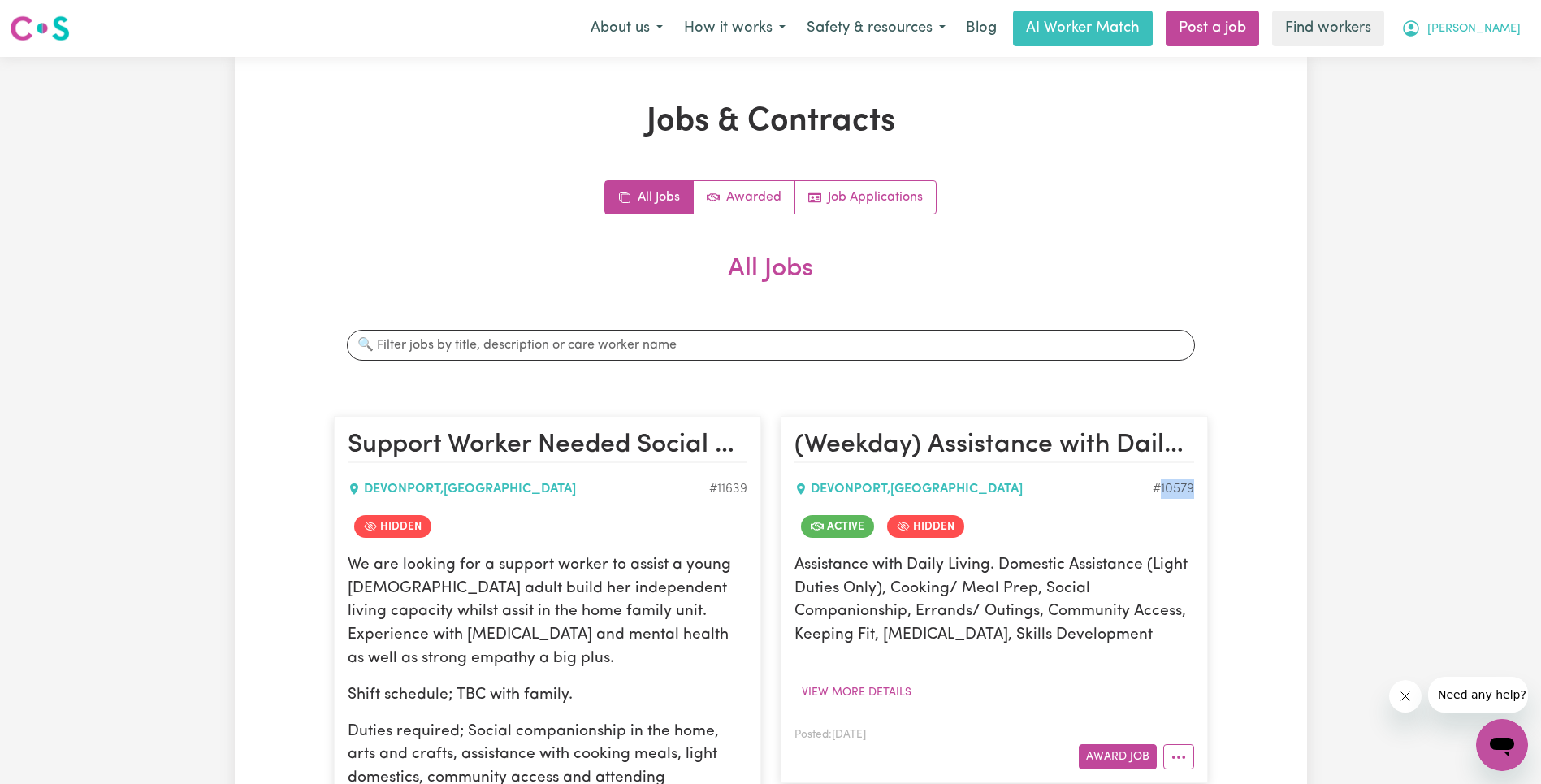
click at [1502, 26] on span "[PERSON_NAME]" at bounding box center [1474, 29] width 93 height 18
click at [1473, 98] on link "Logout" at bounding box center [1467, 93] width 128 height 31
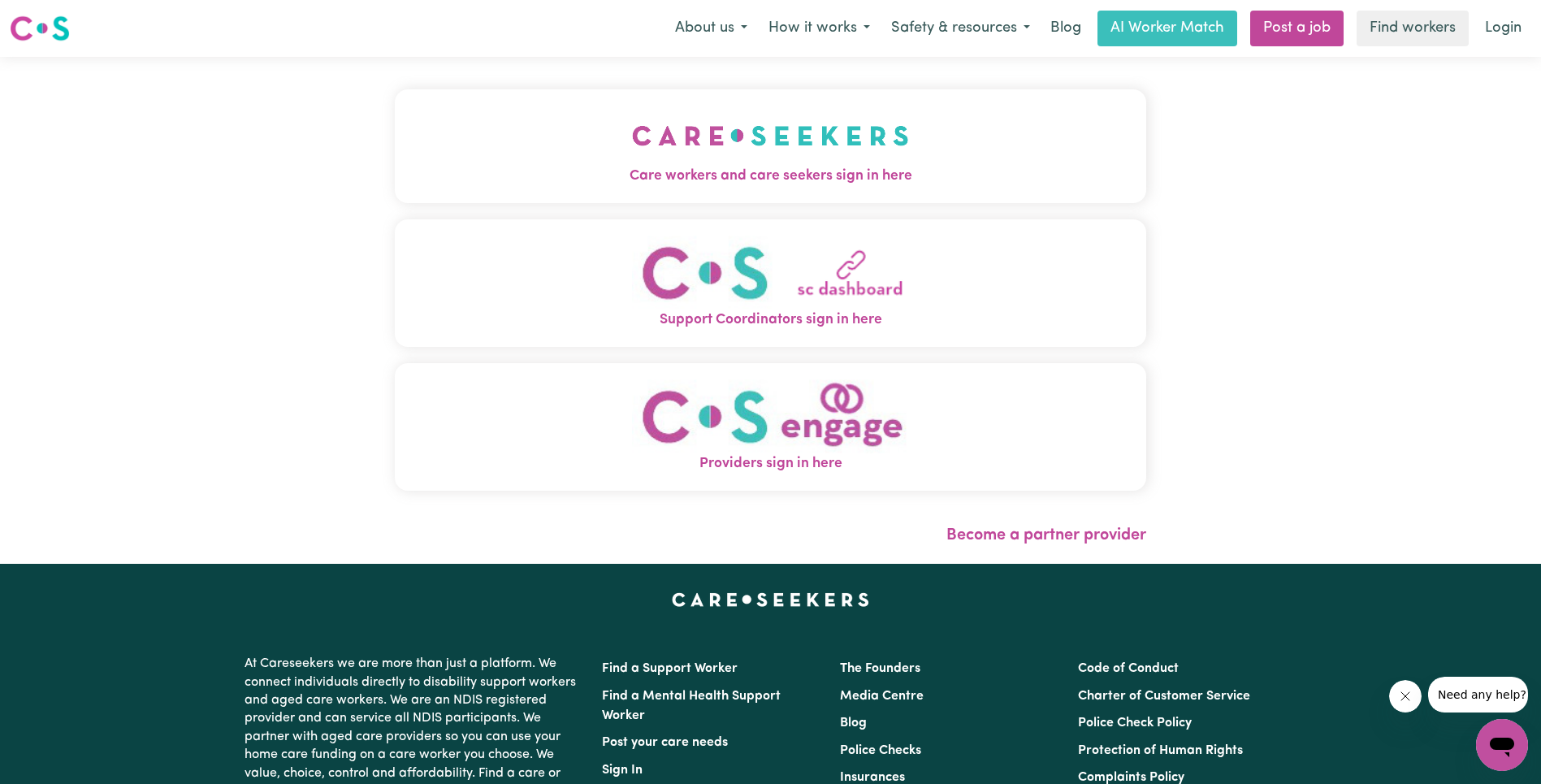
click at [632, 146] on img "Care workers and care seekers sign in here" at bounding box center [770, 135] width 277 height 60
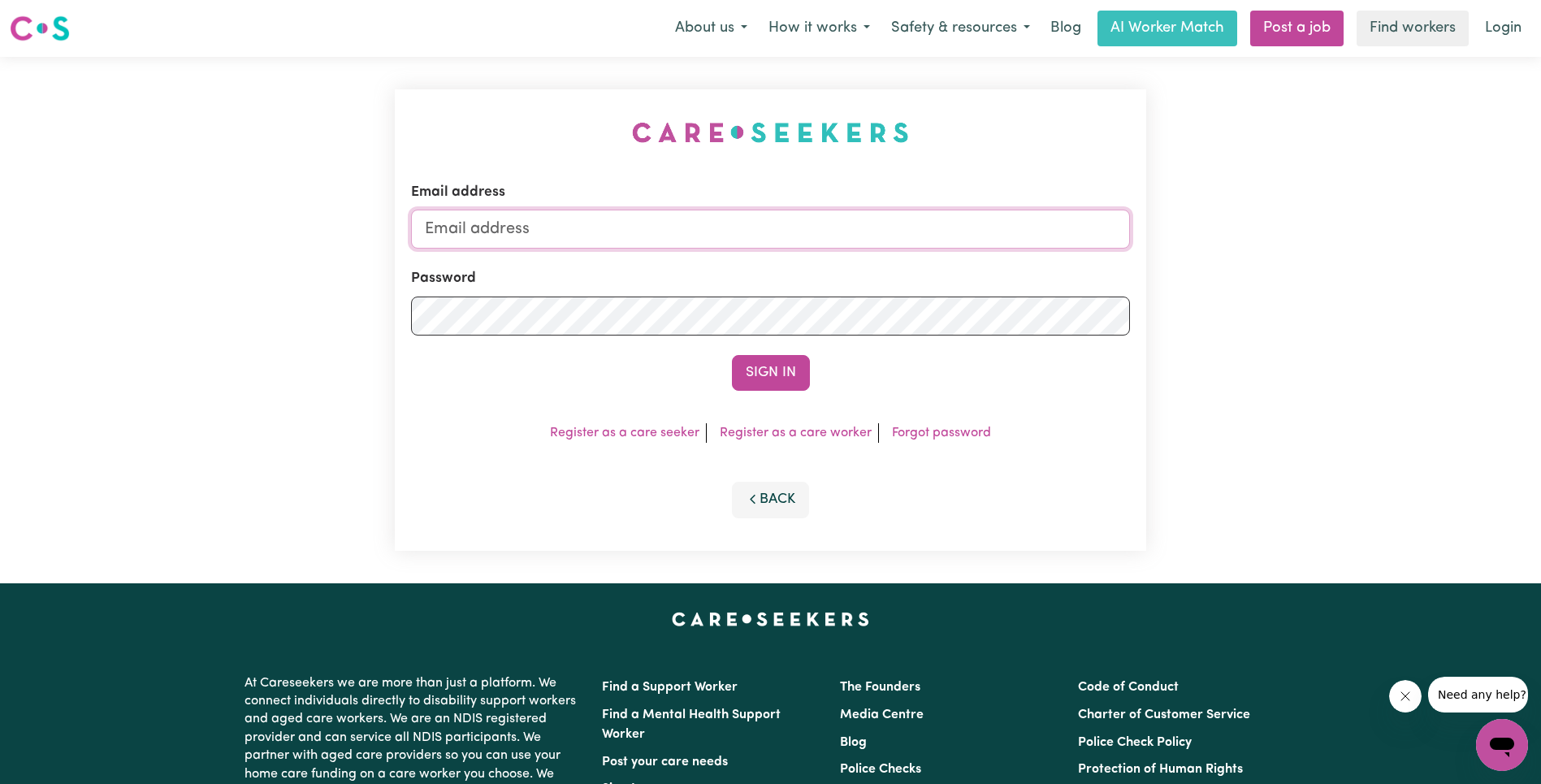
click at [852, 246] on input "Email address" at bounding box center [771, 229] width 719 height 39
type input "[EMAIL_ADDRESS][PERSON_NAME][DOMAIN_NAME]"
click at [779, 365] on button "Sign In" at bounding box center [770, 372] width 78 height 35
